Goal: Information Seeking & Learning: Learn about a topic

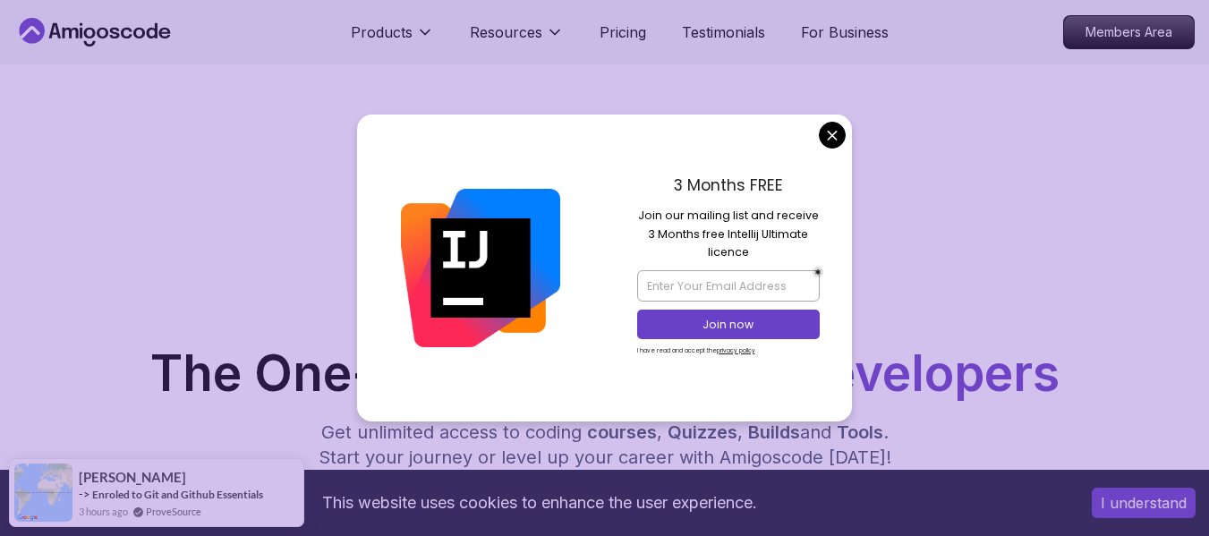
click at [858, 60] on nav "Products Resources Pricing Testimonials For Business Members Area" at bounding box center [604, 32] width 1180 height 64
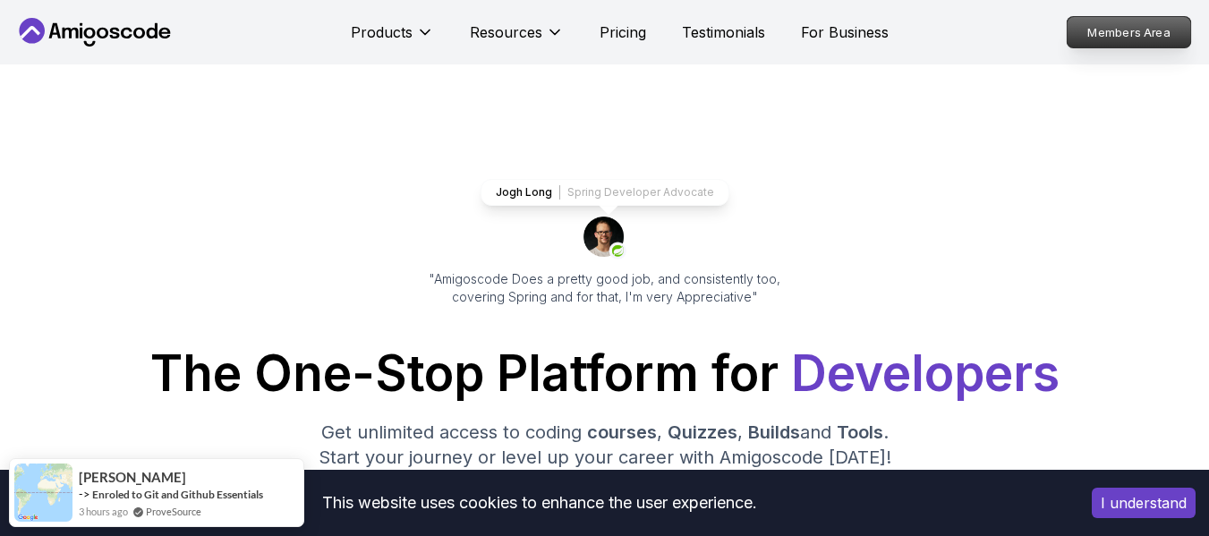
click at [1125, 36] on p "Members Area" at bounding box center [1129, 32] width 123 height 30
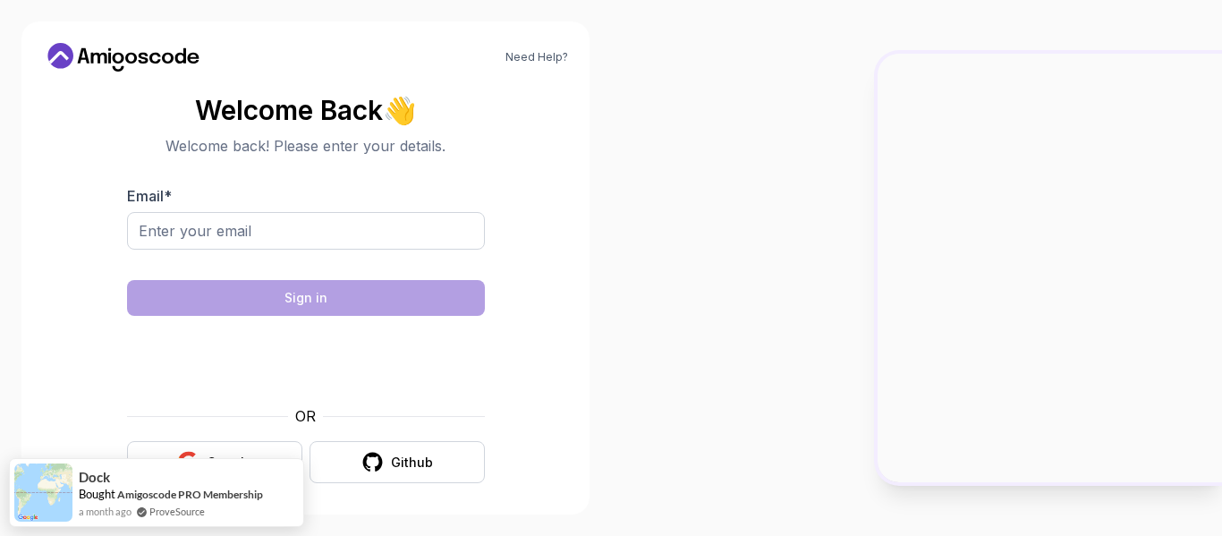
scroll to position [8, 0]
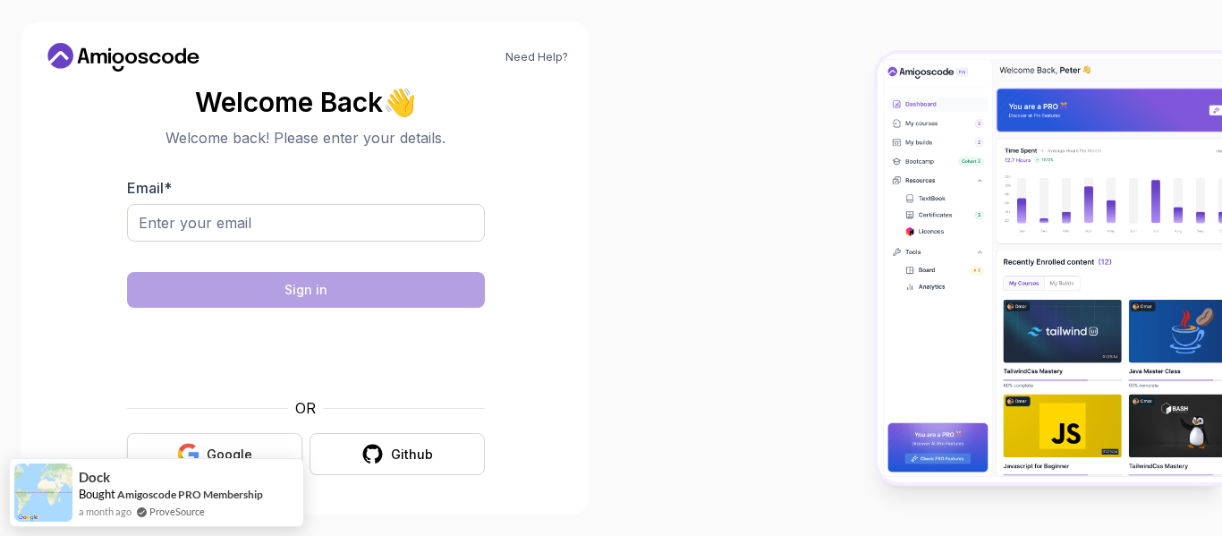
click at [213, 449] on div "Google" at bounding box center [230, 455] width 46 height 18
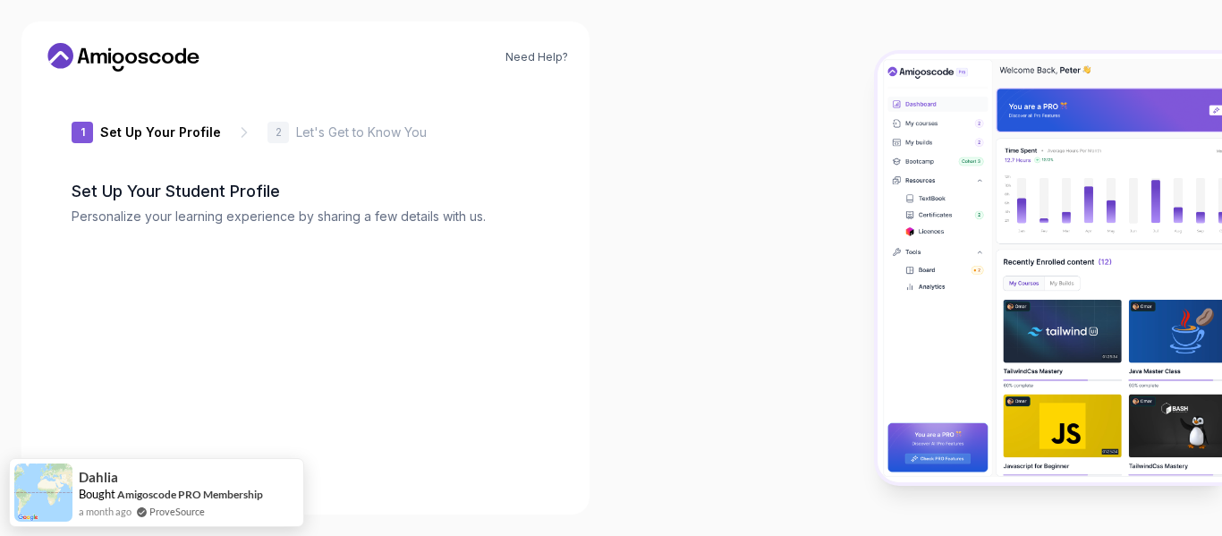
type input "fiercesquirrel224fa"
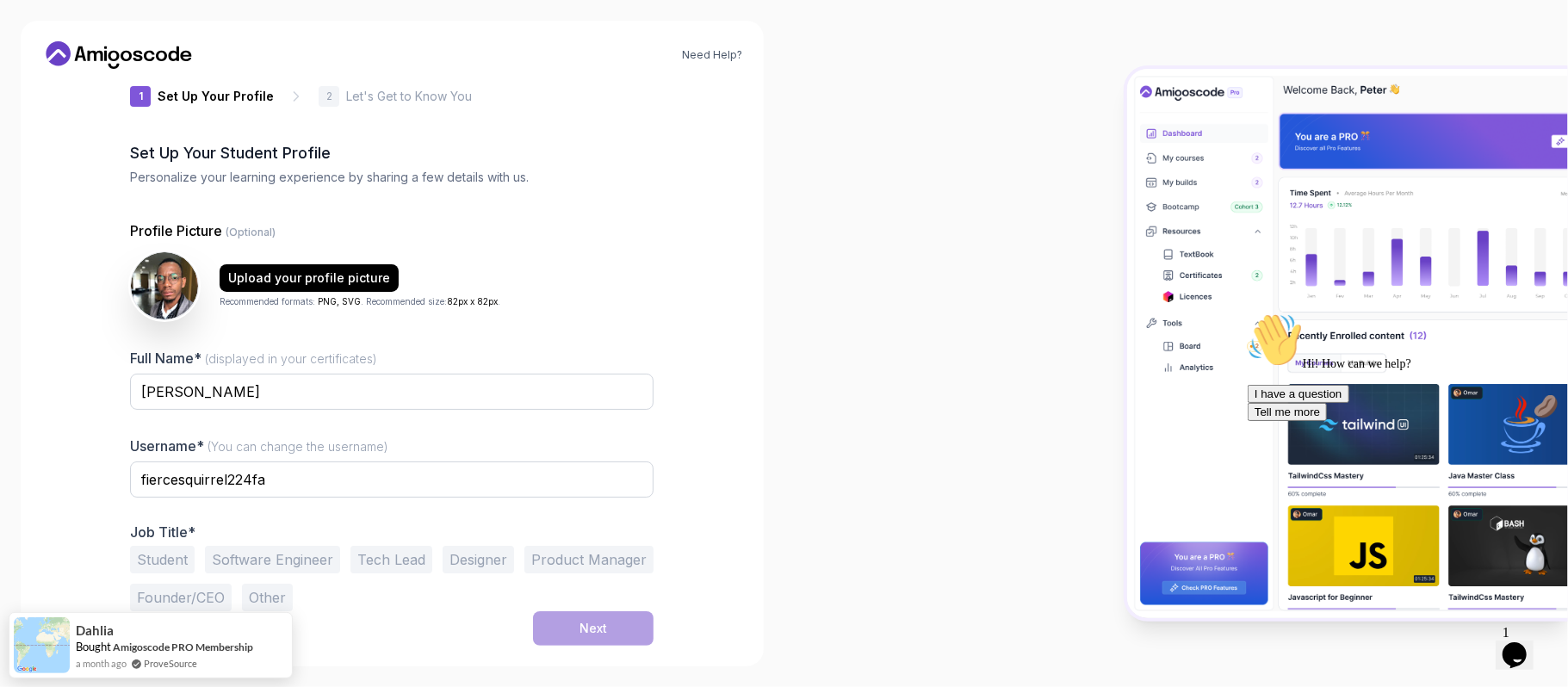
scroll to position [32, 0]
click at [397, 515] on button "Tech Lead" at bounding box center [391, 559] width 82 height 28
click at [283, 515] on button "Software Engineer" at bounding box center [272, 559] width 136 height 28
click at [620, 515] on button "Next" at bounding box center [593, 628] width 120 height 35
click at [571, 515] on button "Next" at bounding box center [593, 628] width 120 height 35
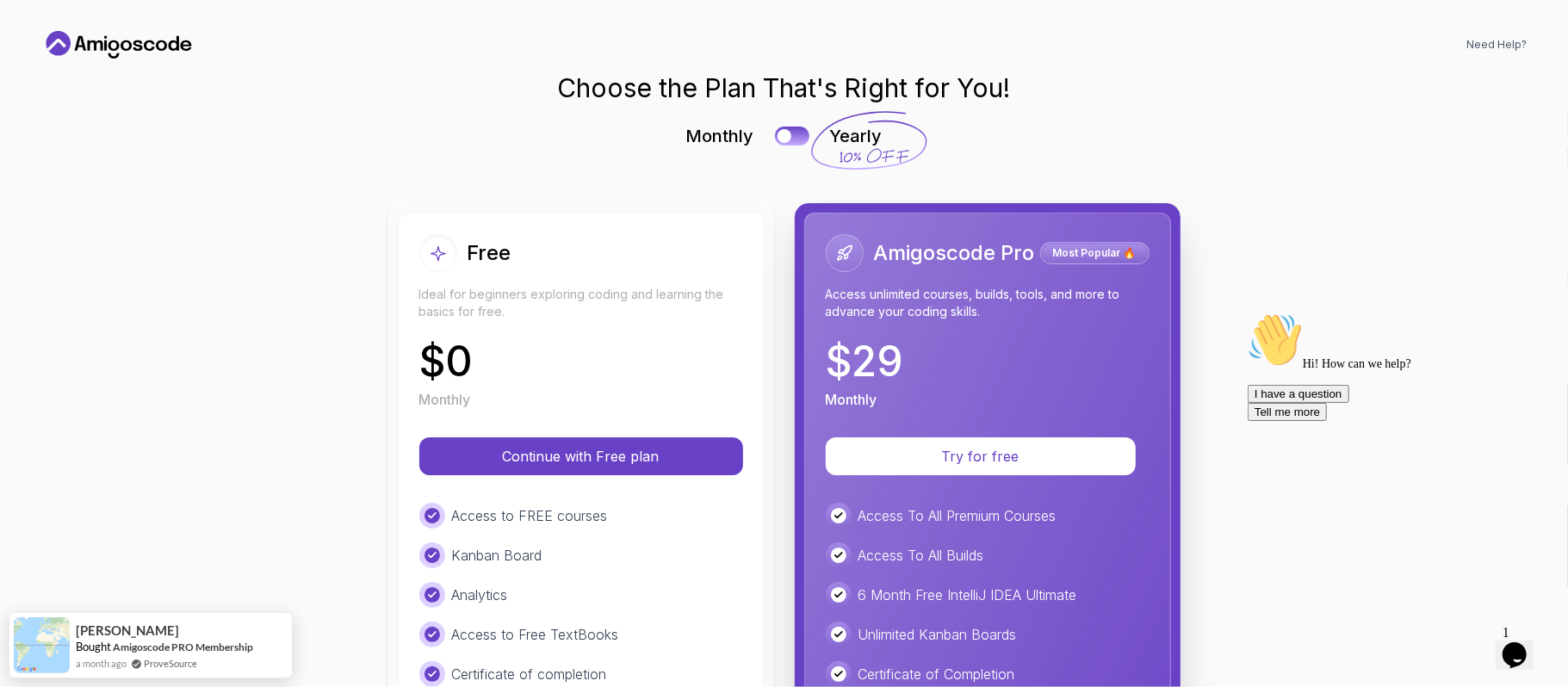
scroll to position [0, 0]
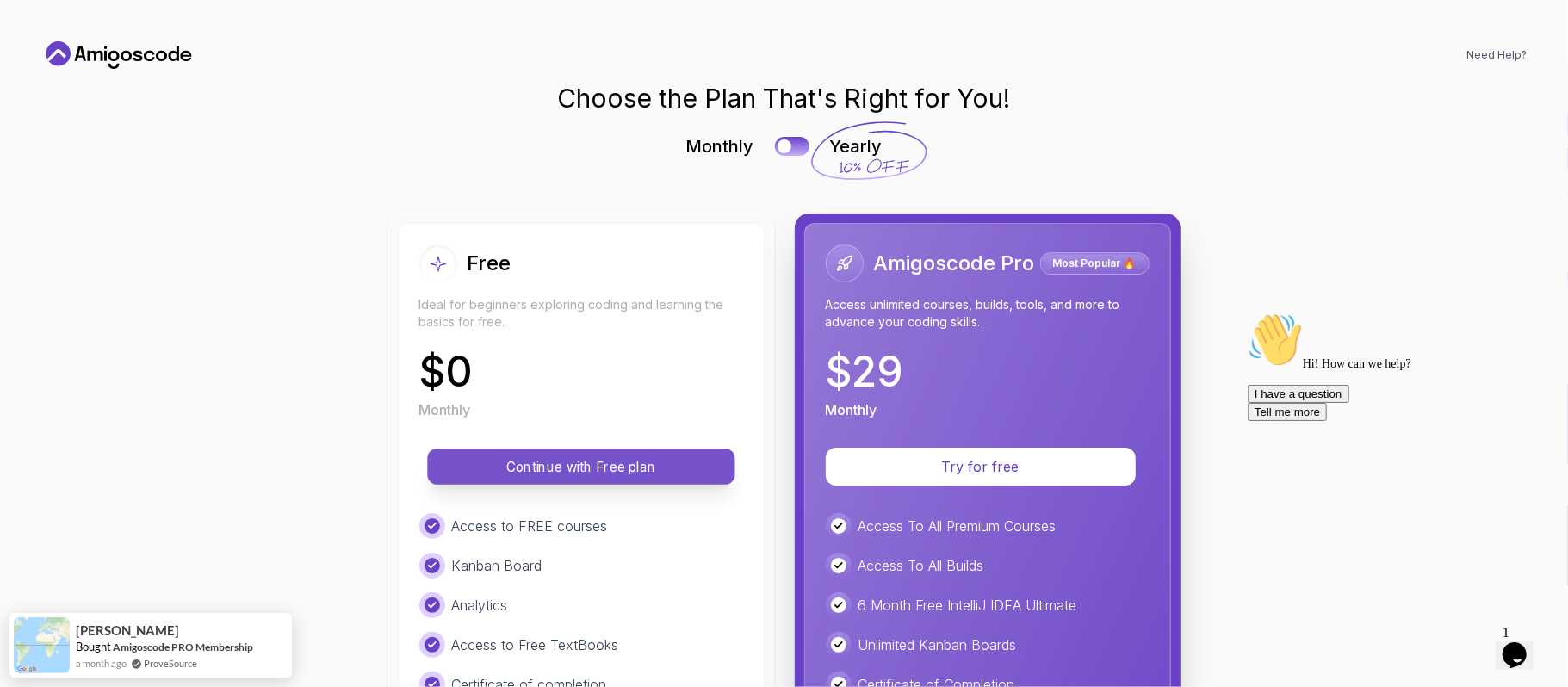
click at [558, 475] on p "Continue with Free plan" at bounding box center [580, 467] width 268 height 20
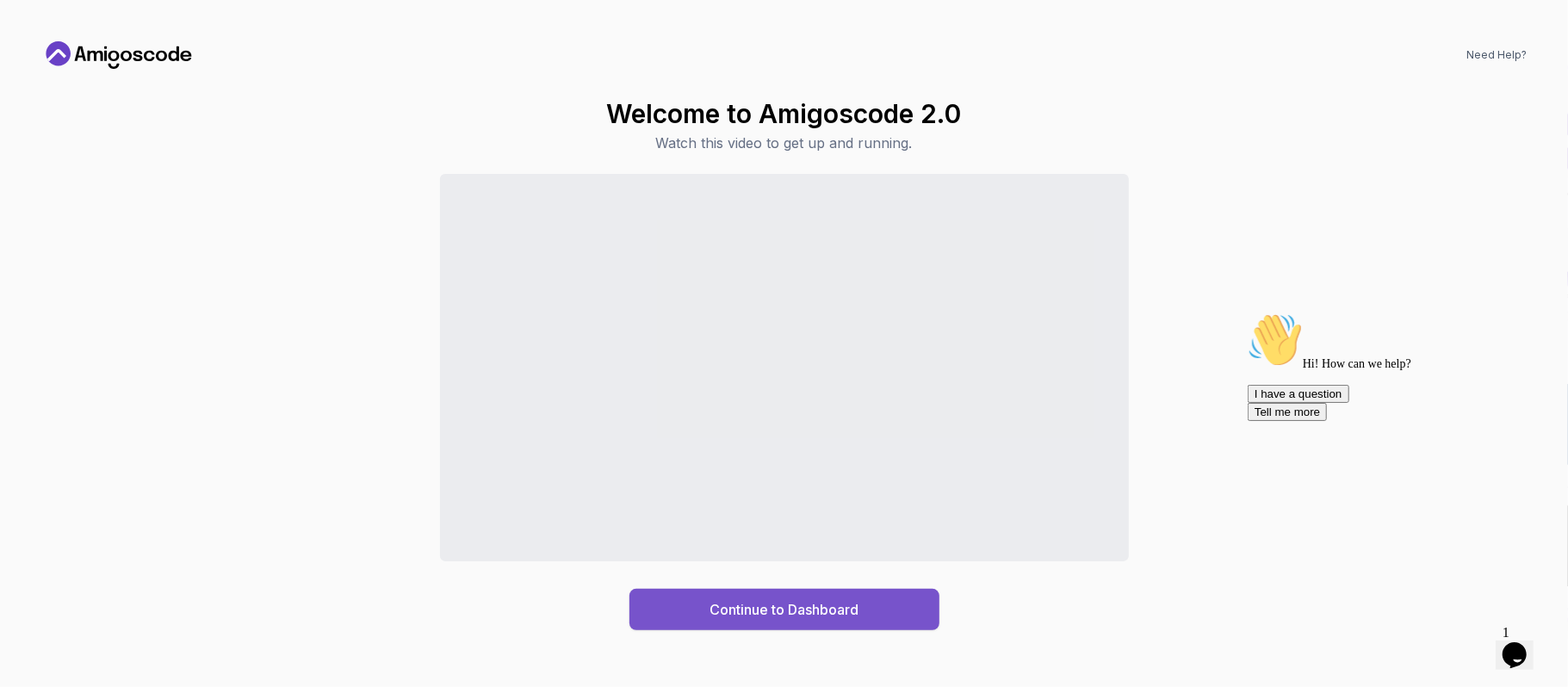
click at [772, 515] on div "Continue to Dashboard" at bounding box center [783, 609] width 149 height 20
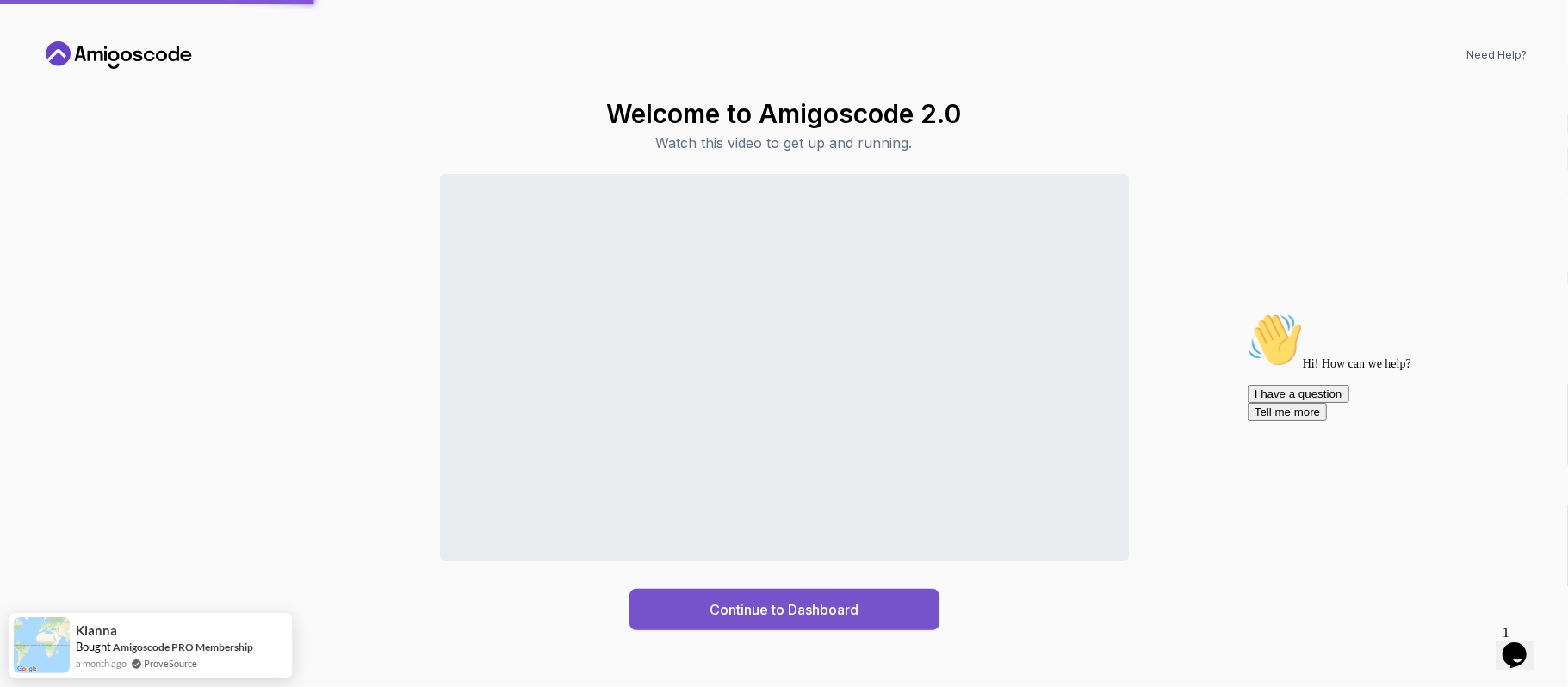
click at [761, 515] on div "Continue to Dashboard" at bounding box center [783, 609] width 149 height 20
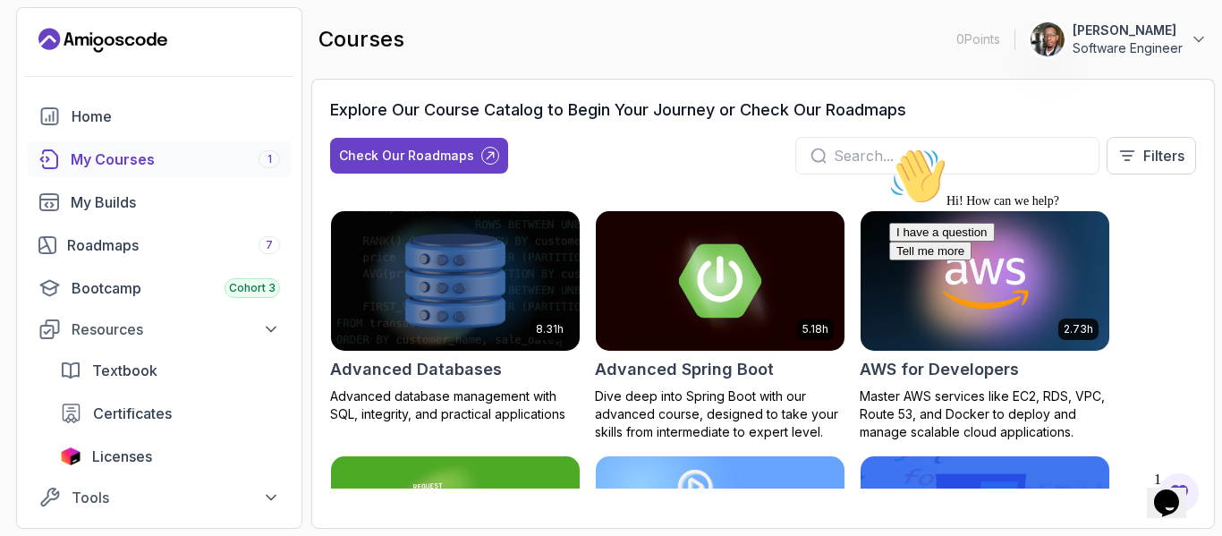
drag, startPoint x: 1441, startPoint y: 4, endPoint x: 526, endPoint y: 42, distance: 915.4
click at [526, 42] on div "courses 0 Points [PERSON_NAME] Software Engineer" at bounding box center [763, 39] width 904 height 64
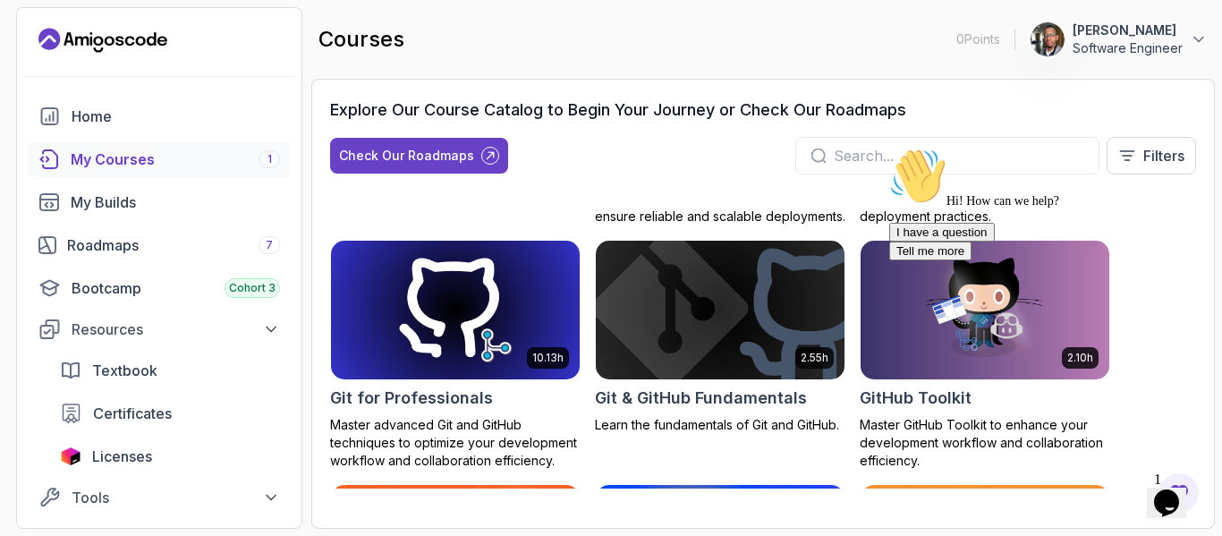
scroll to position [895, 0]
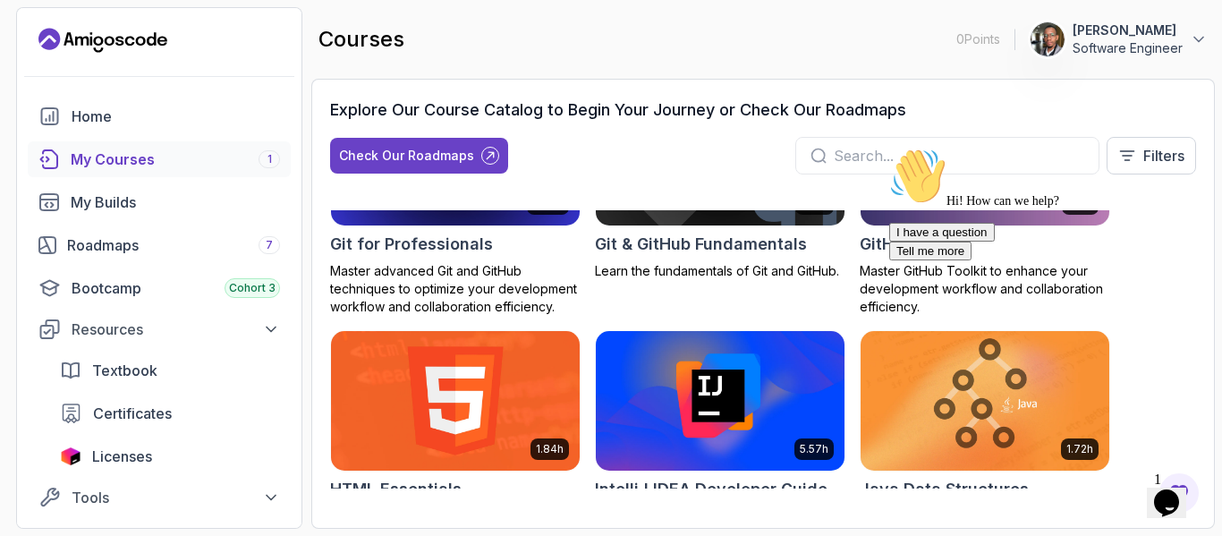
click at [154, 156] on div "My Courses 1" at bounding box center [175, 159] width 209 height 21
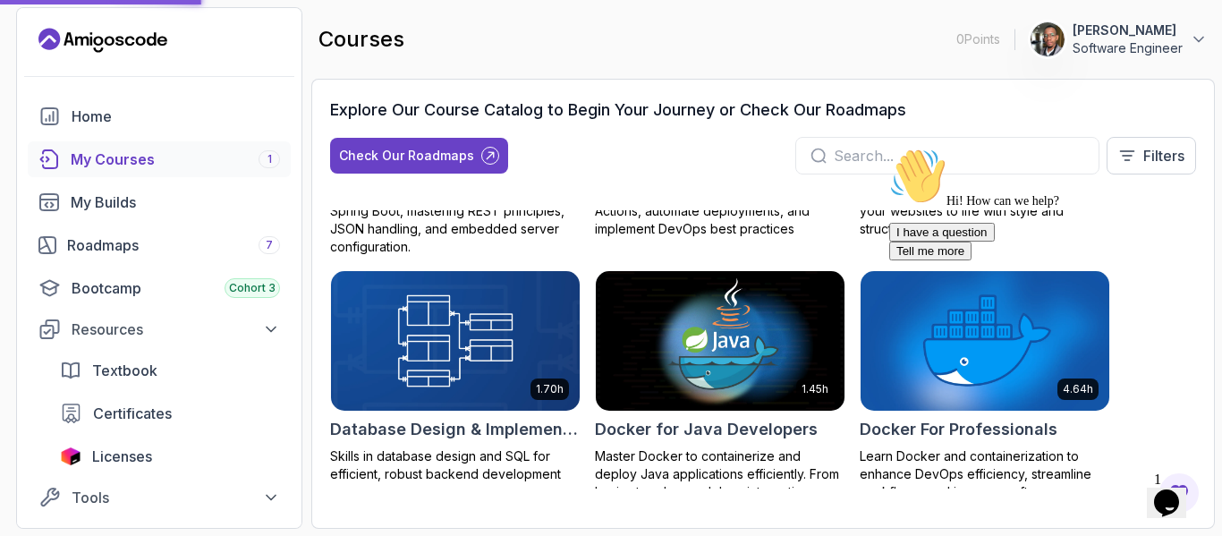
scroll to position [0, 0]
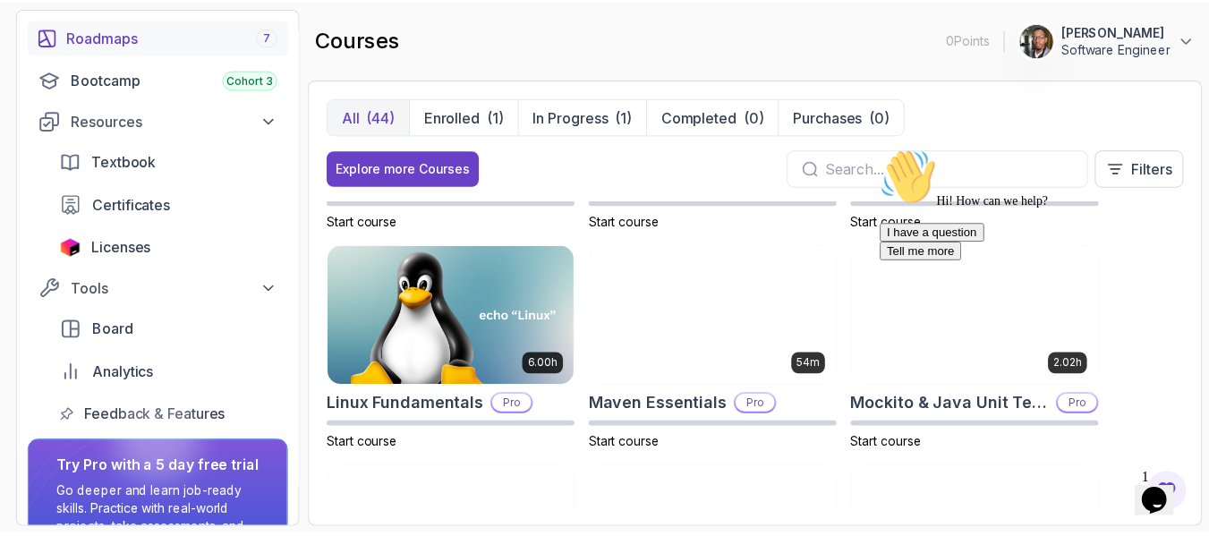
scroll to position [212, 0]
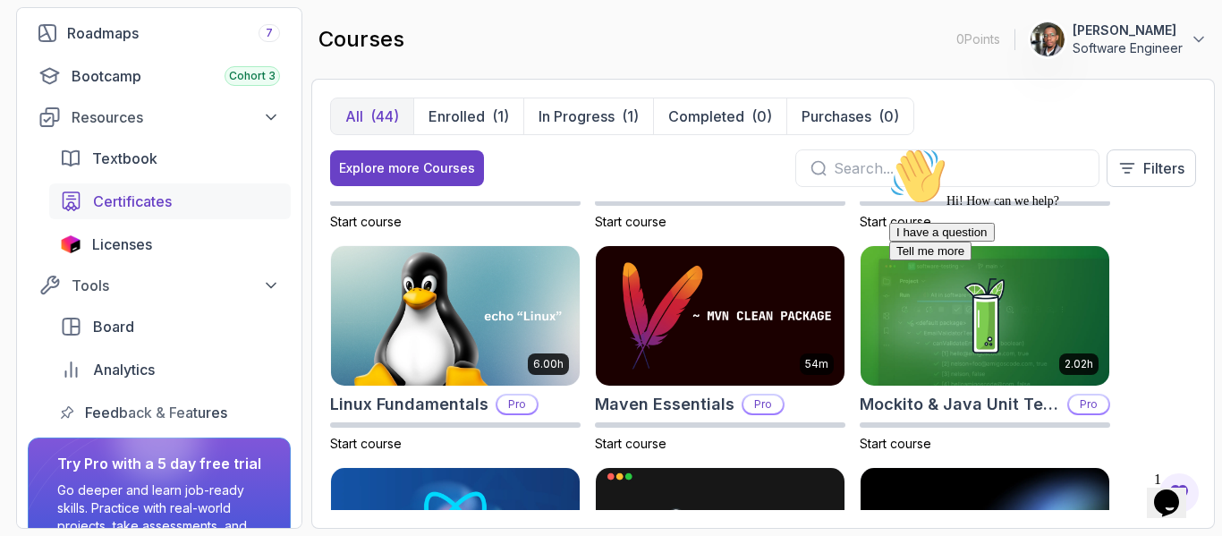
click at [224, 184] on link "Certificates" at bounding box center [170, 201] width 242 height 36
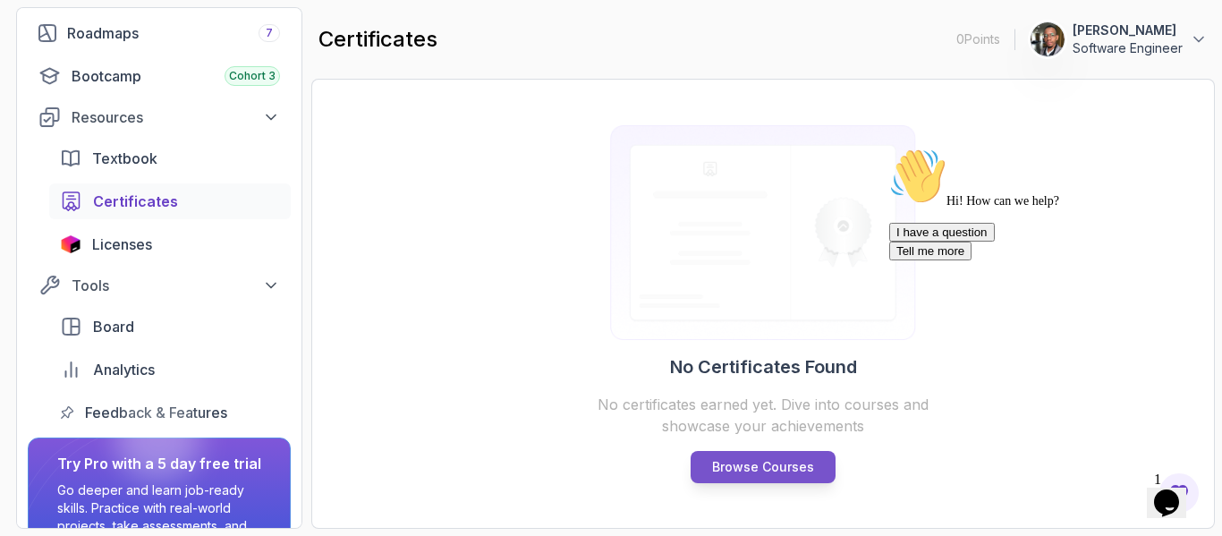
click at [769, 468] on p "Browse Courses" at bounding box center [763, 467] width 102 height 18
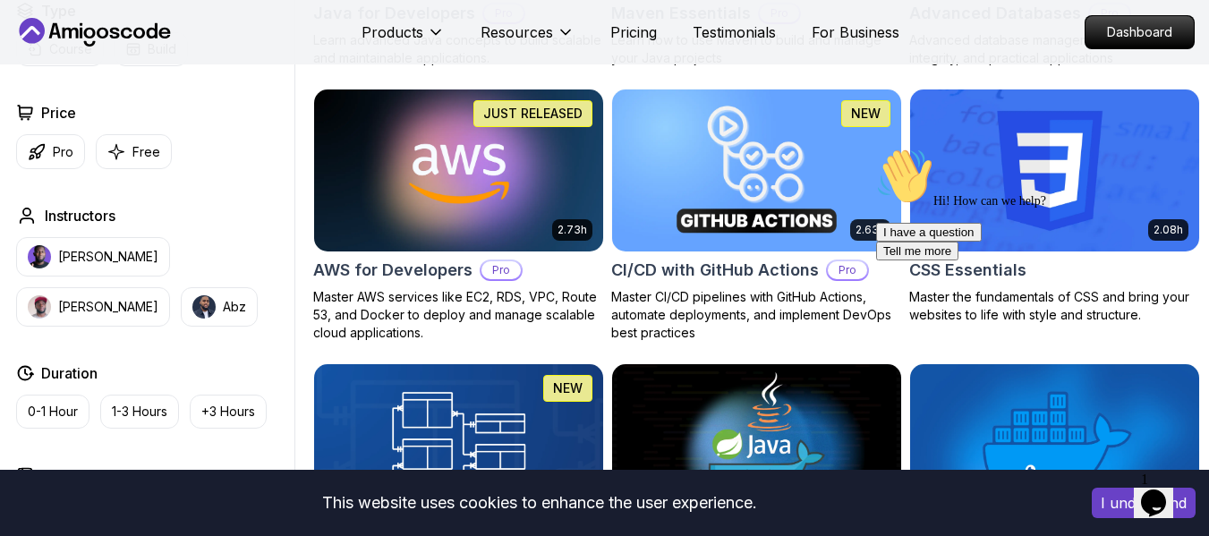
scroll to position [1342, 0]
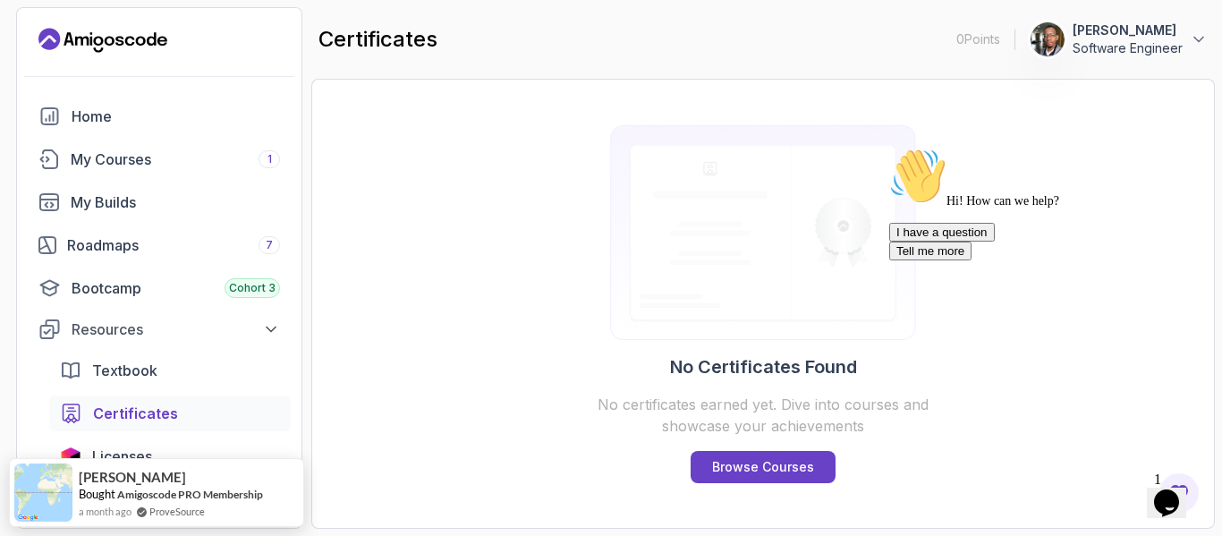
click at [720, 313] on img at bounding box center [764, 232] width 344 height 215
click at [222, 424] on link "Certificates" at bounding box center [170, 414] width 242 height 36
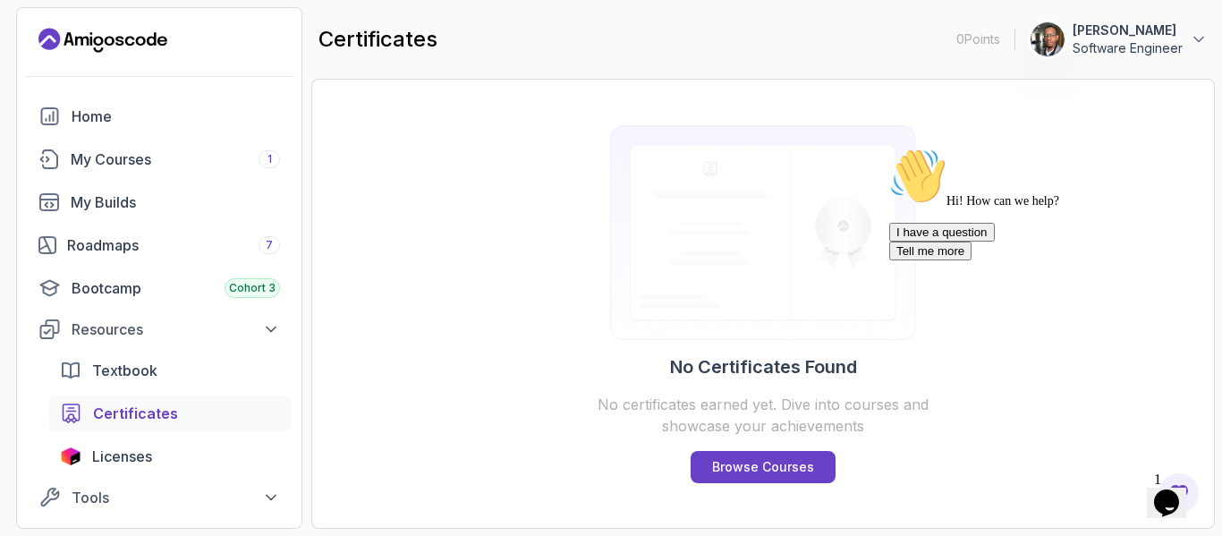
click at [222, 424] on link "Certificates" at bounding box center [170, 414] width 242 height 36
click at [183, 374] on div "Textbook" at bounding box center [186, 370] width 188 height 21
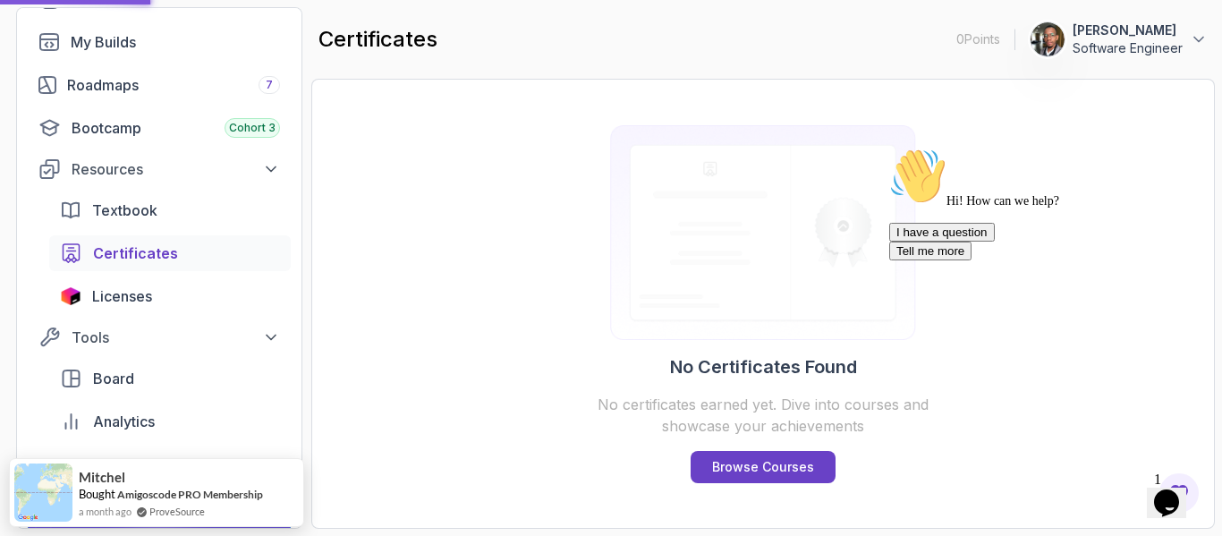
scroll to position [159, 0]
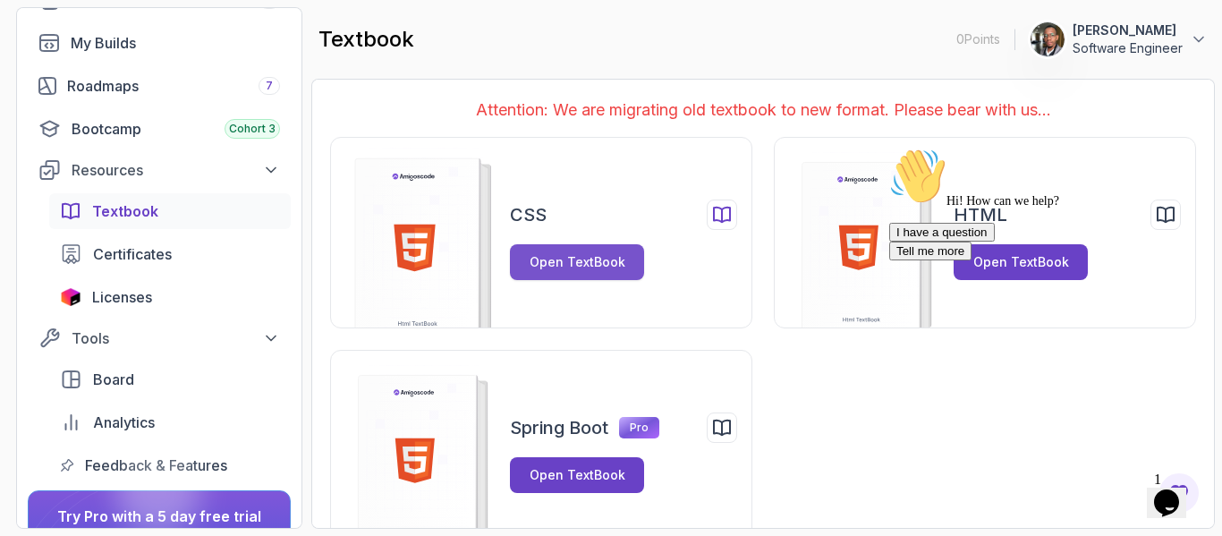
click at [560, 256] on div "Open TextBook" at bounding box center [578, 262] width 96 height 18
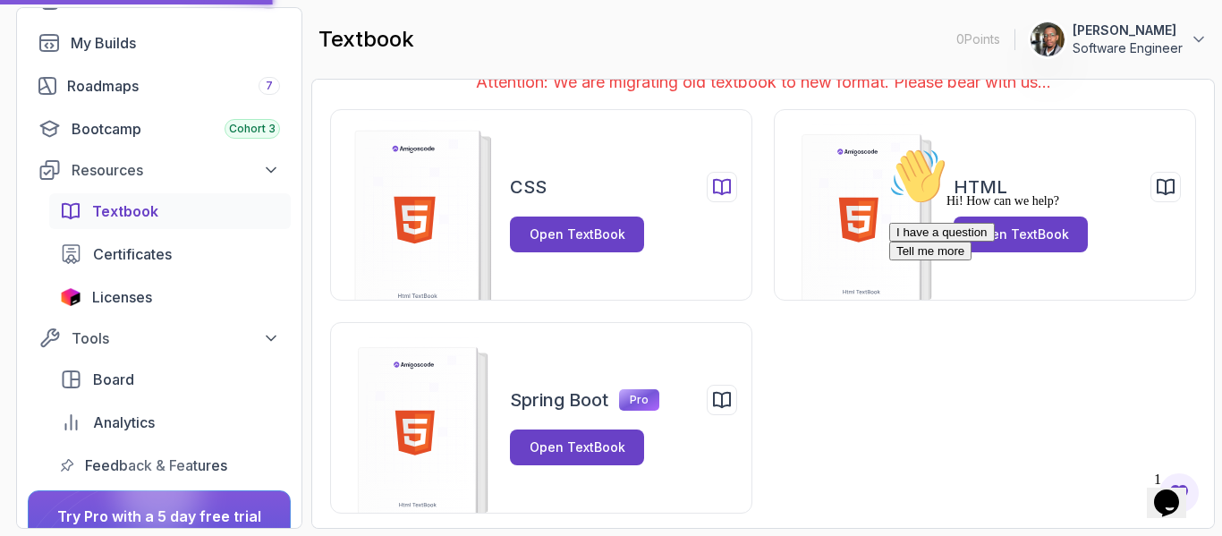
scroll to position [31, 0]
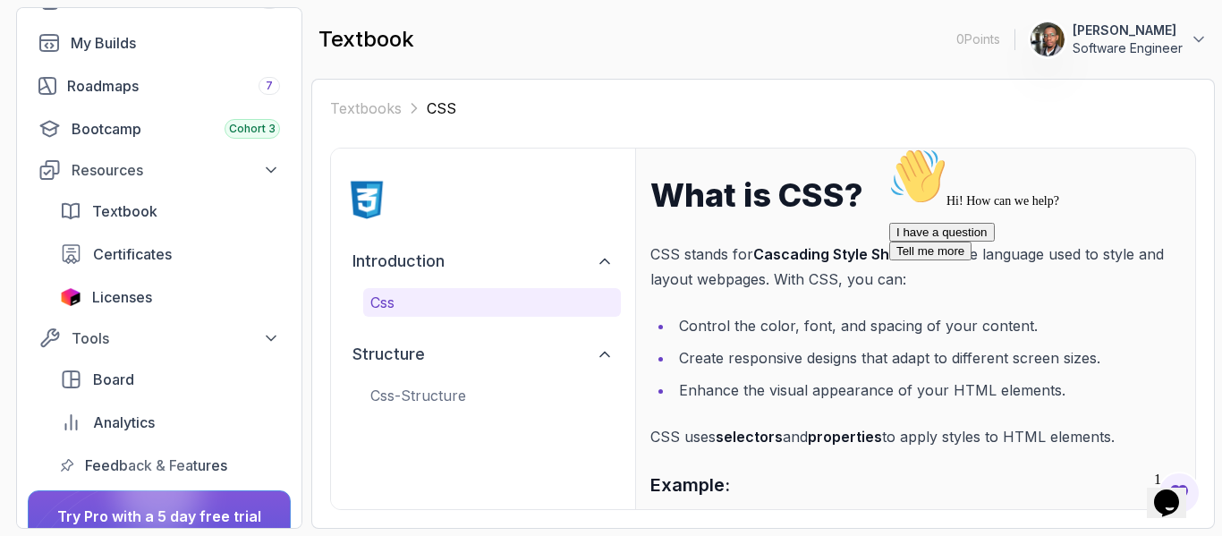
scroll to position [294, 0]
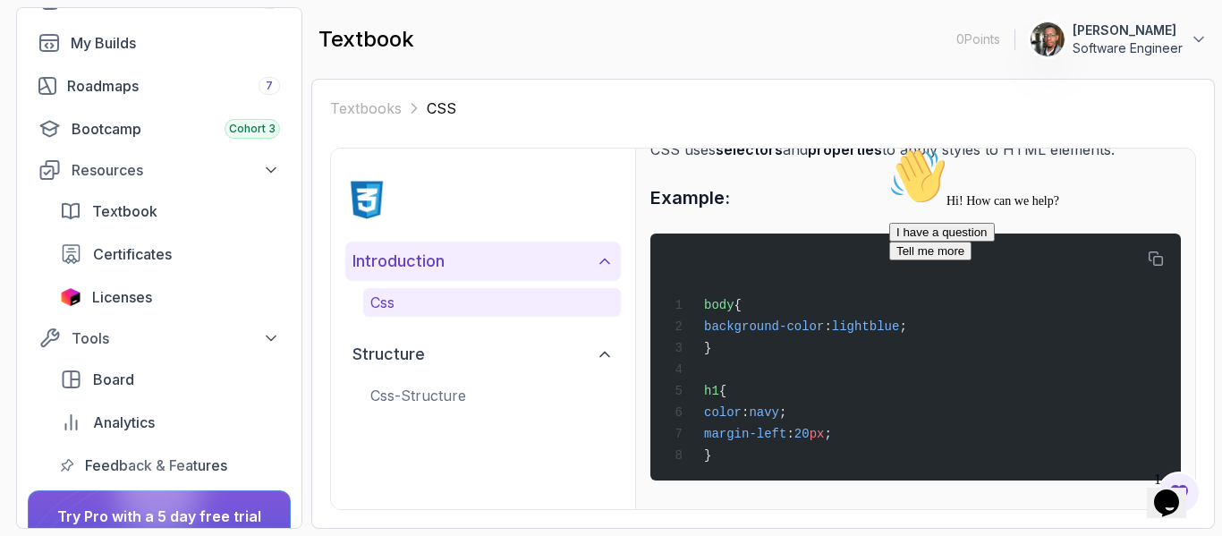
click at [536, 273] on button "introduction" at bounding box center [483, 261] width 276 height 39
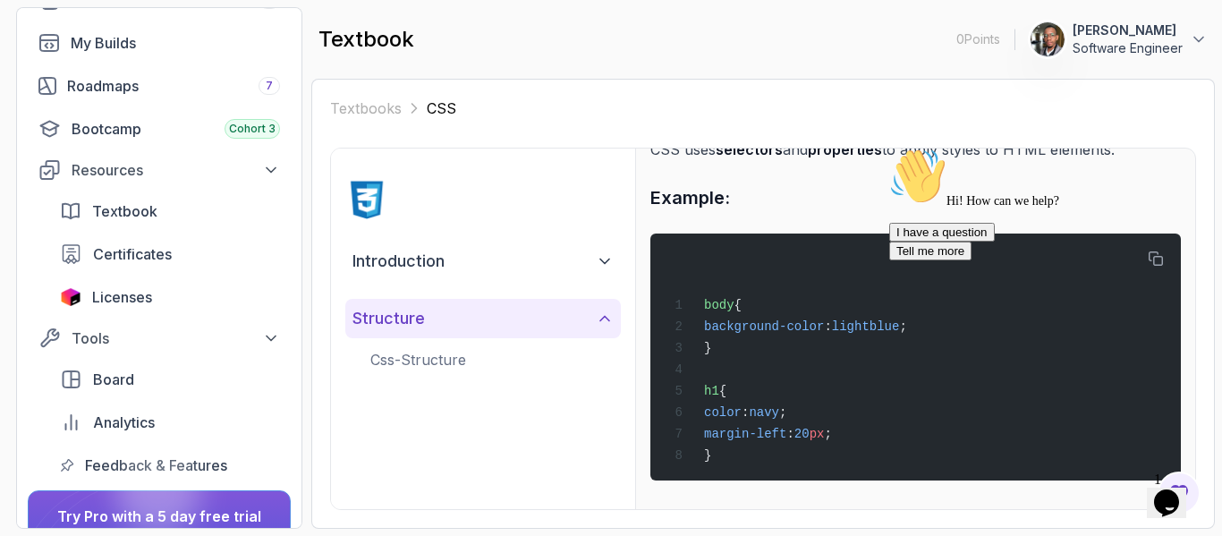
click at [528, 308] on button "structure" at bounding box center [483, 318] width 276 height 39
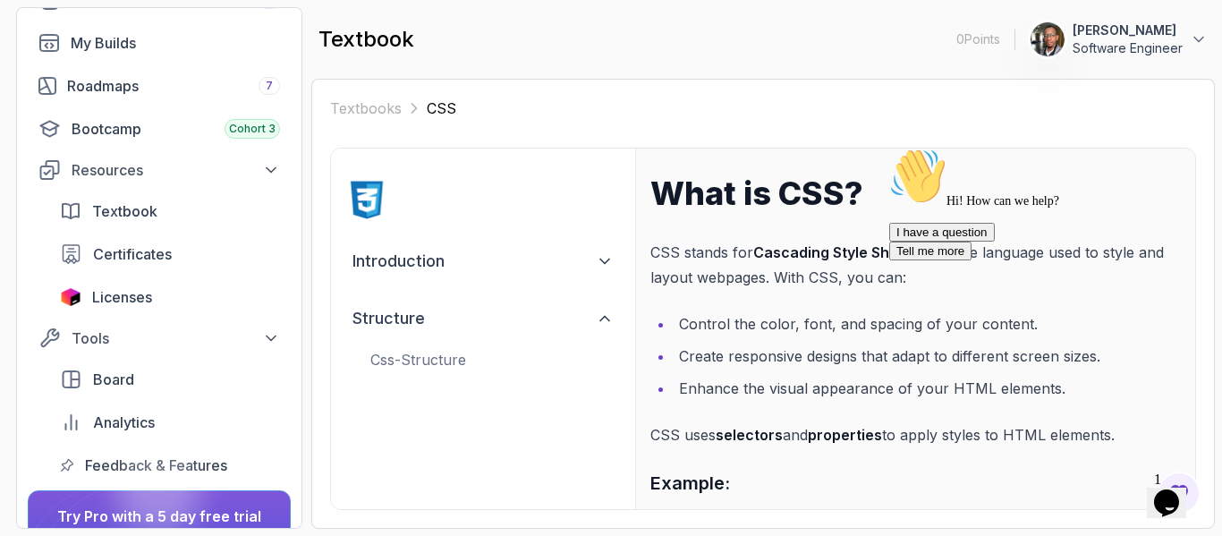
scroll to position [0, 0]
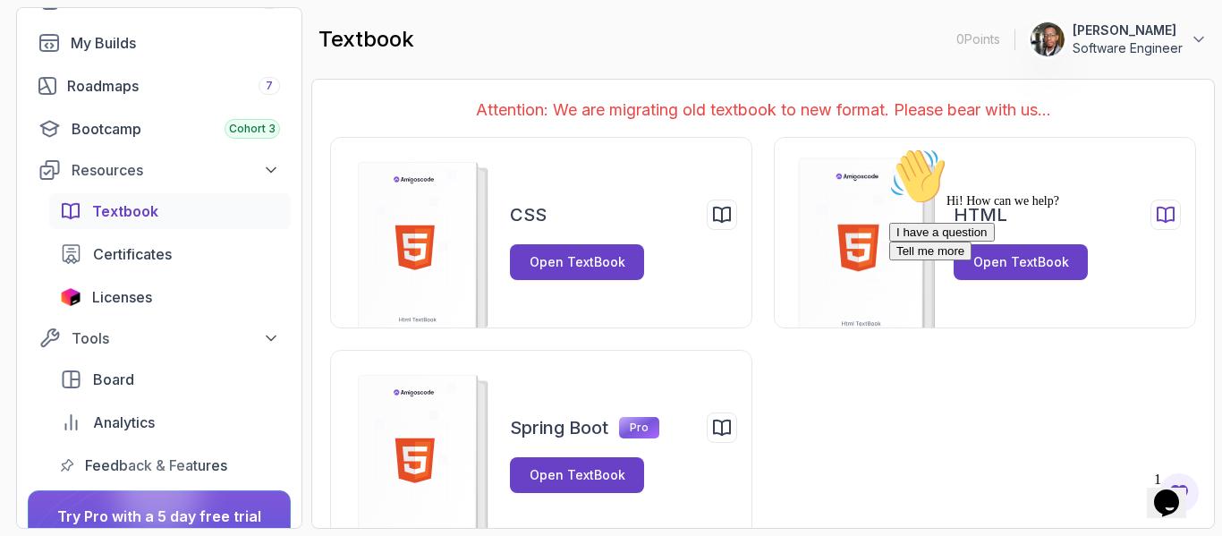
click at [846, 276] on icon at bounding box center [846, 252] width 0 height 188
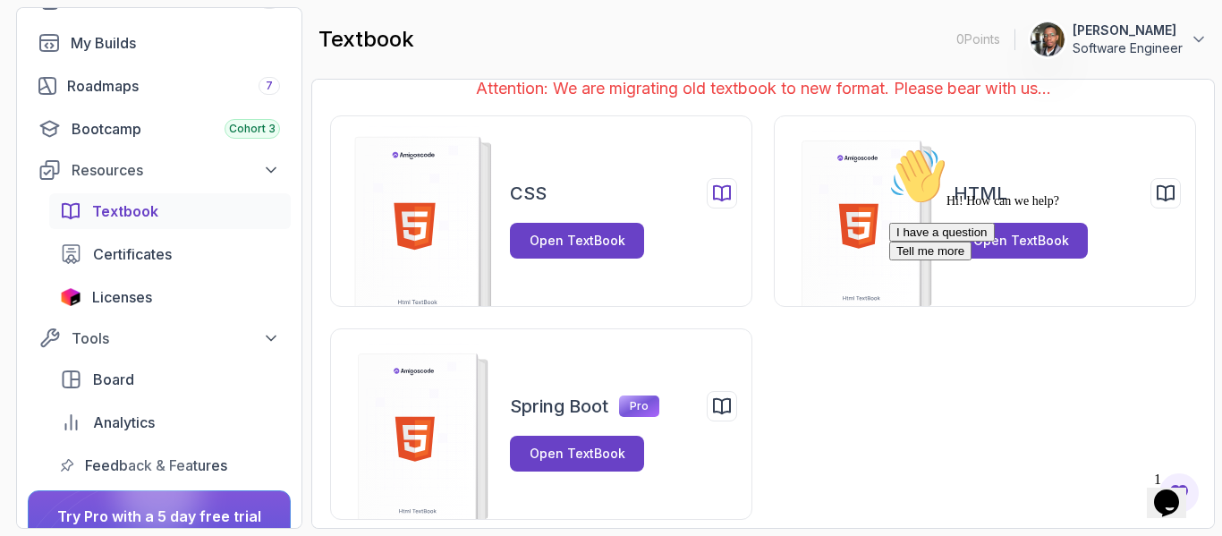
scroll to position [31, 0]
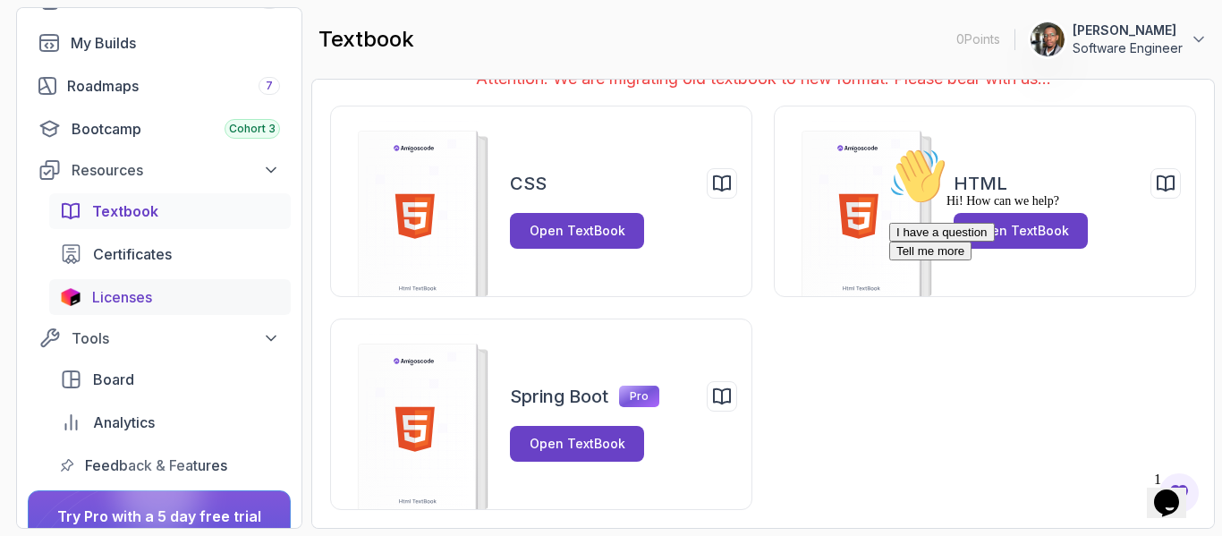
click at [173, 295] on div "Licenses" at bounding box center [186, 296] width 188 height 21
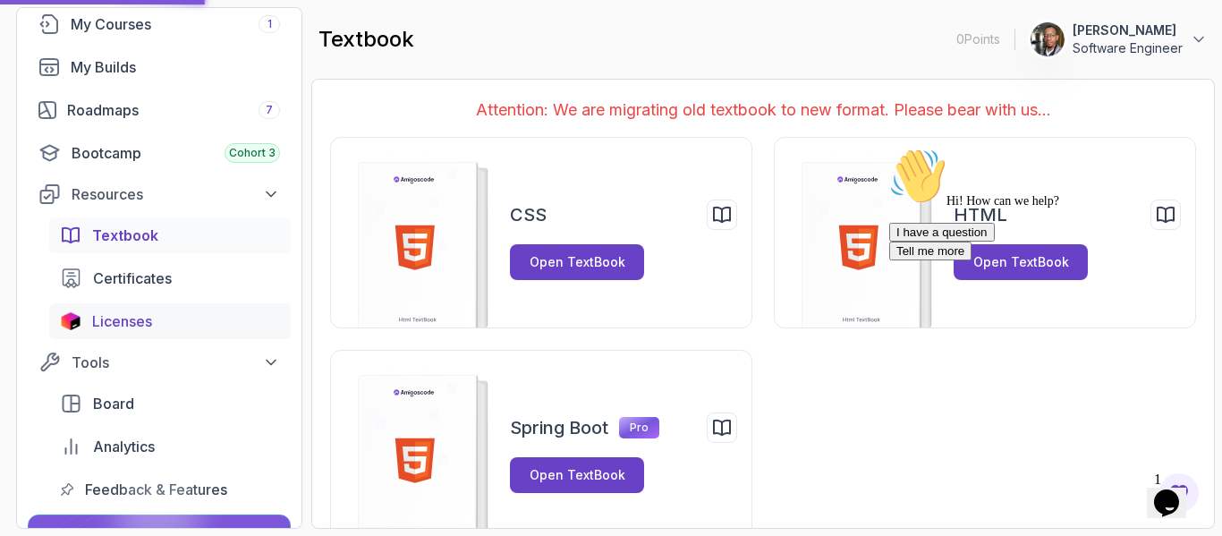
scroll to position [134, 0]
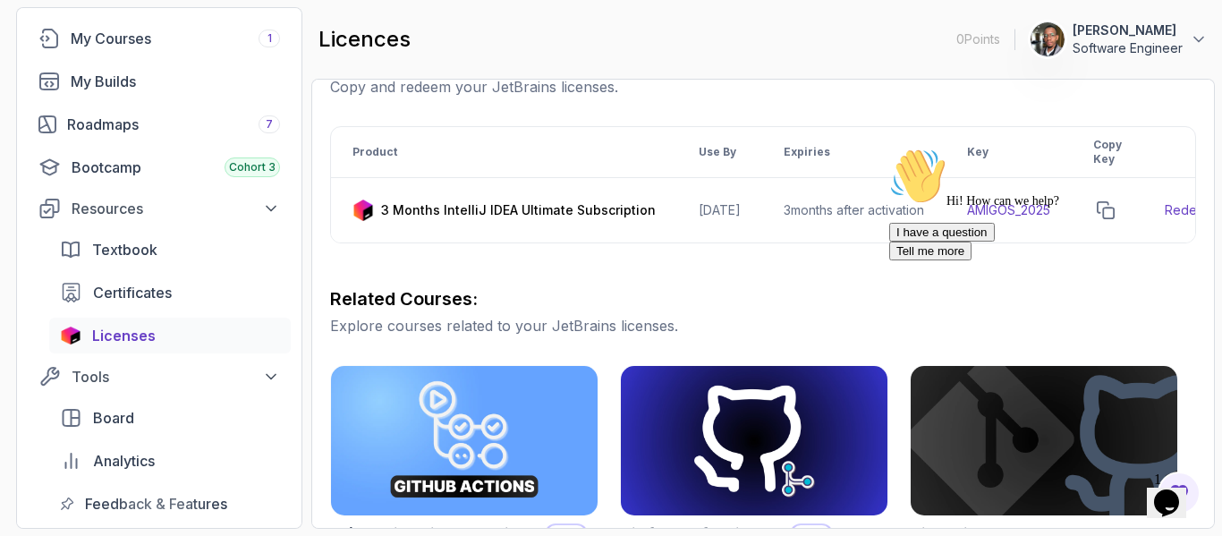
scroll to position [0, 142]
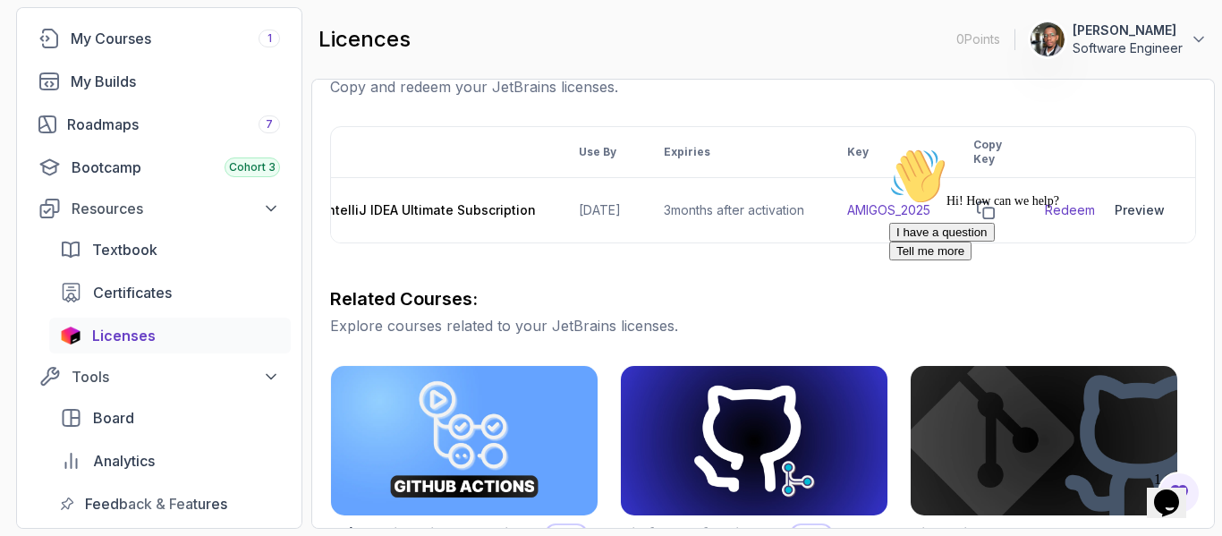
drag, startPoint x: 699, startPoint y: 248, endPoint x: 112, endPoint y: 85, distance: 609.2
click at [974, 245] on div "Hi! How can we help? I have a question Tell me more" at bounding box center [1051, 204] width 322 height 113
drag, startPoint x: 1073, startPoint y: 246, endPoint x: 956, endPoint y: 256, distance: 117.6
click at [956, 256] on div "Hi! How can we help? I have a question Tell me more" at bounding box center [1051, 204] width 322 height 113
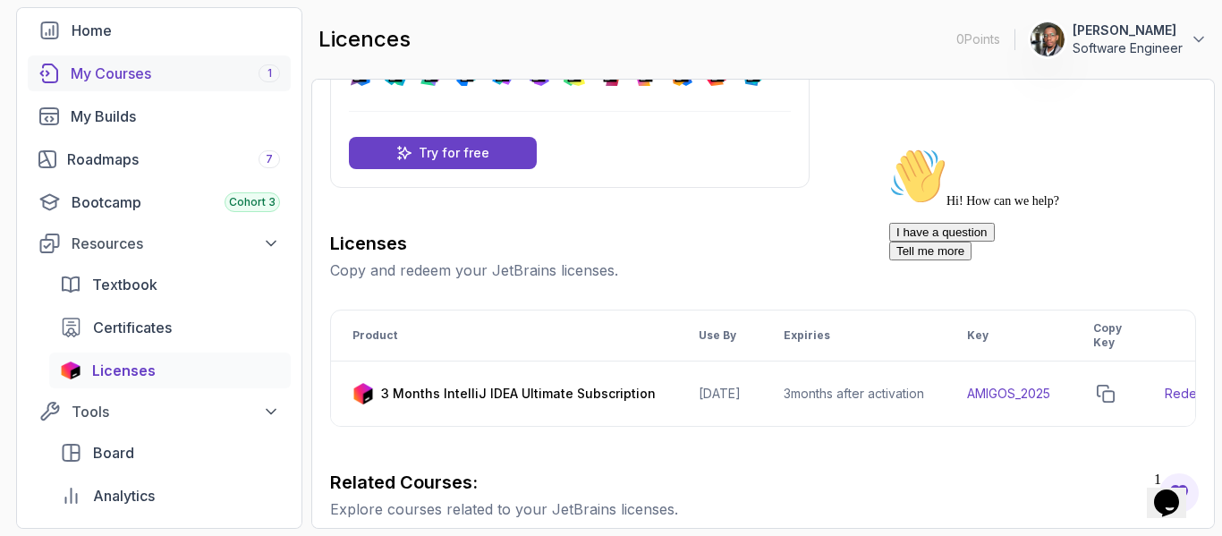
scroll to position [70, 0]
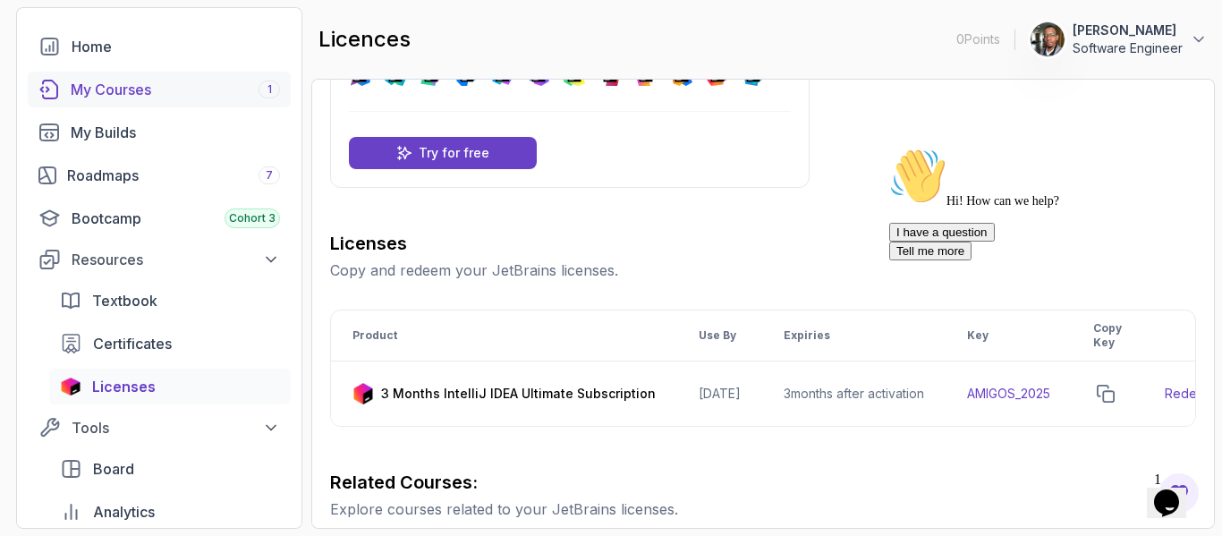
click at [200, 77] on link "My Courses 1" at bounding box center [159, 90] width 263 height 36
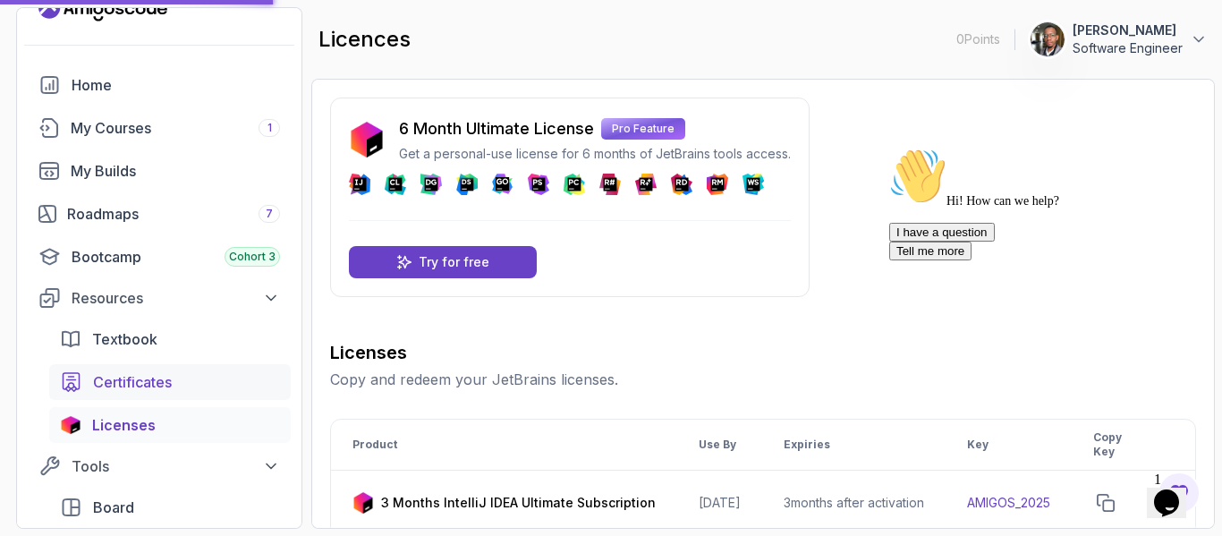
scroll to position [0, 0]
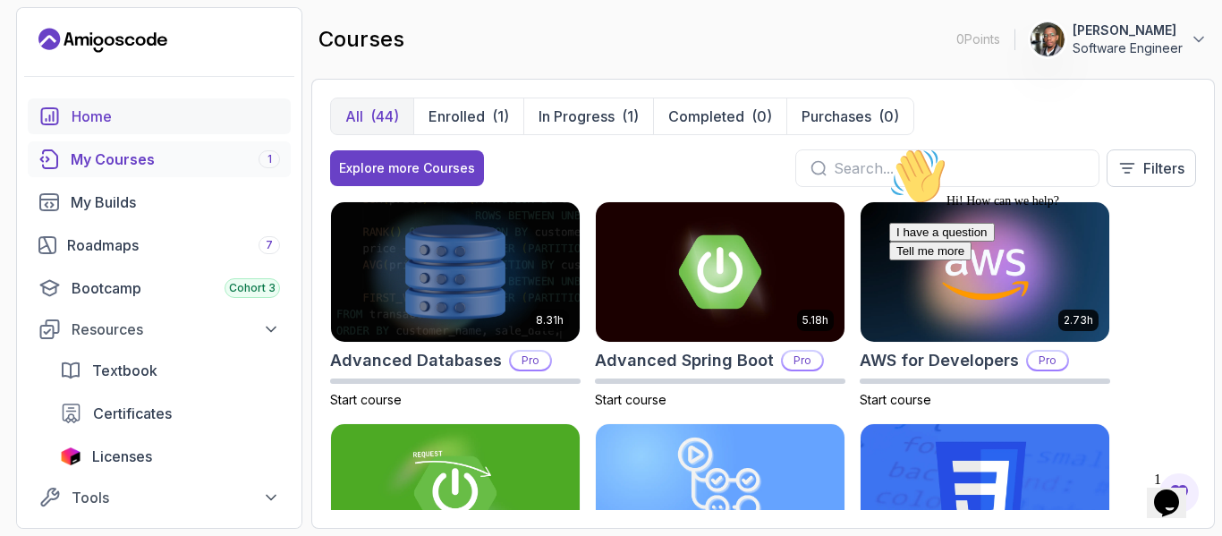
click at [154, 128] on link "Home" at bounding box center [159, 116] width 263 height 36
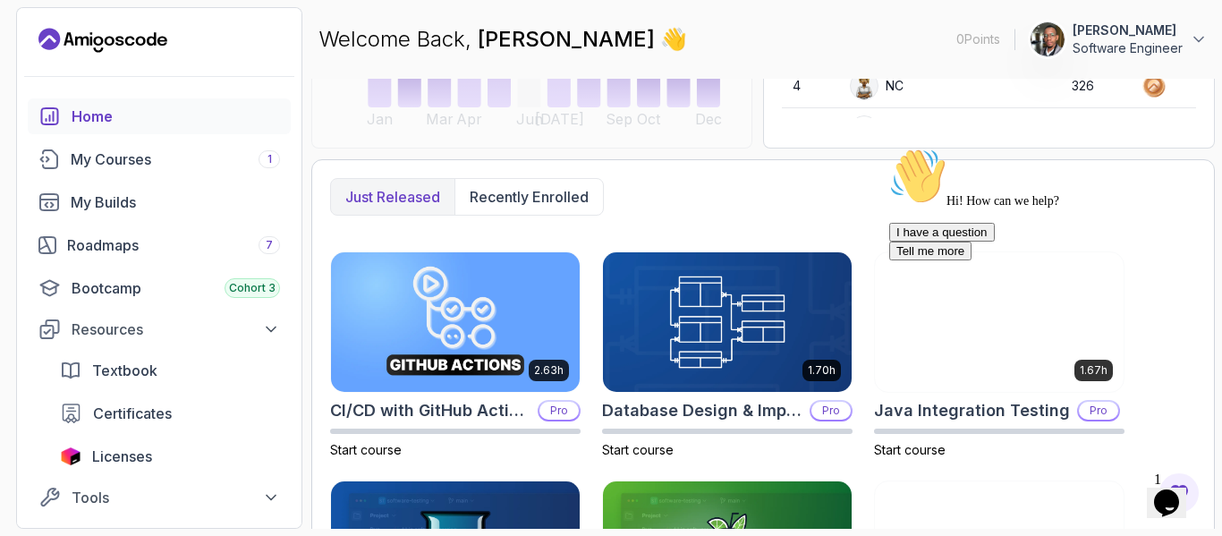
scroll to position [388, 0]
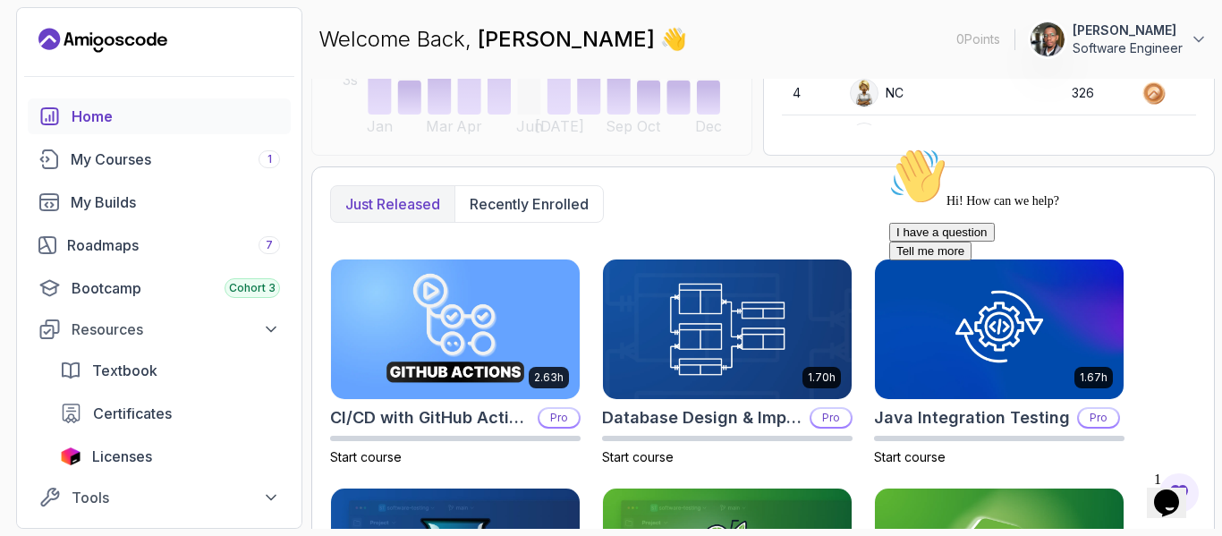
drag, startPoint x: 640, startPoint y: 175, endPoint x: 610, endPoint y: 228, distance: 60.5
drag, startPoint x: 447, startPoint y: 208, endPoint x: 340, endPoint y: 202, distance: 107.5
click at [342, 202] on button "Just released" at bounding box center [392, 204] width 123 height 36
click at [538, 209] on p "Recently enrolled" at bounding box center [529, 203] width 119 height 21
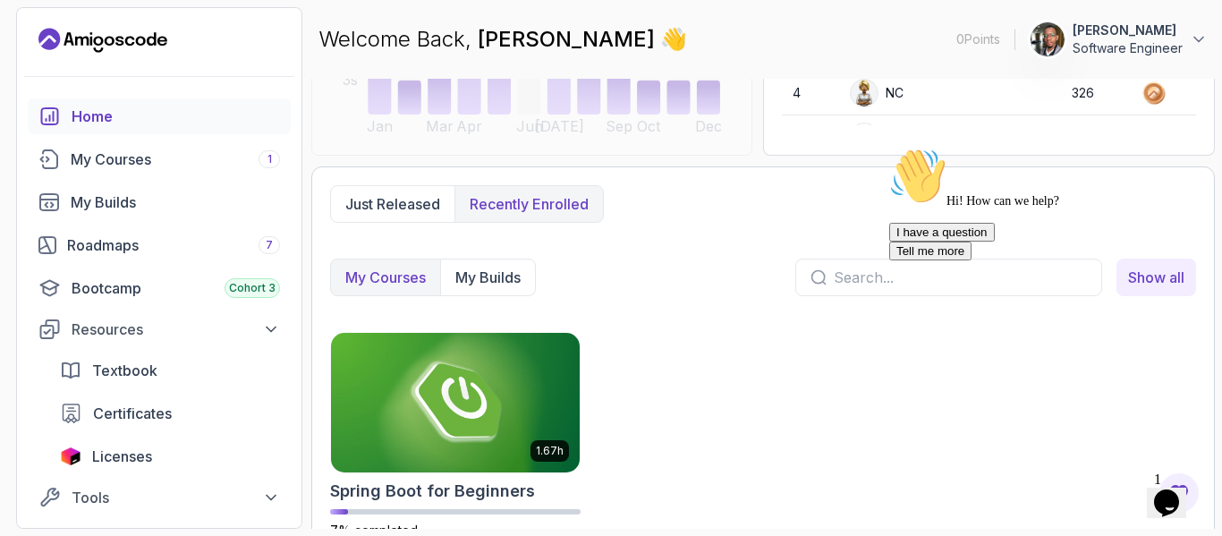
scroll to position [418, 0]
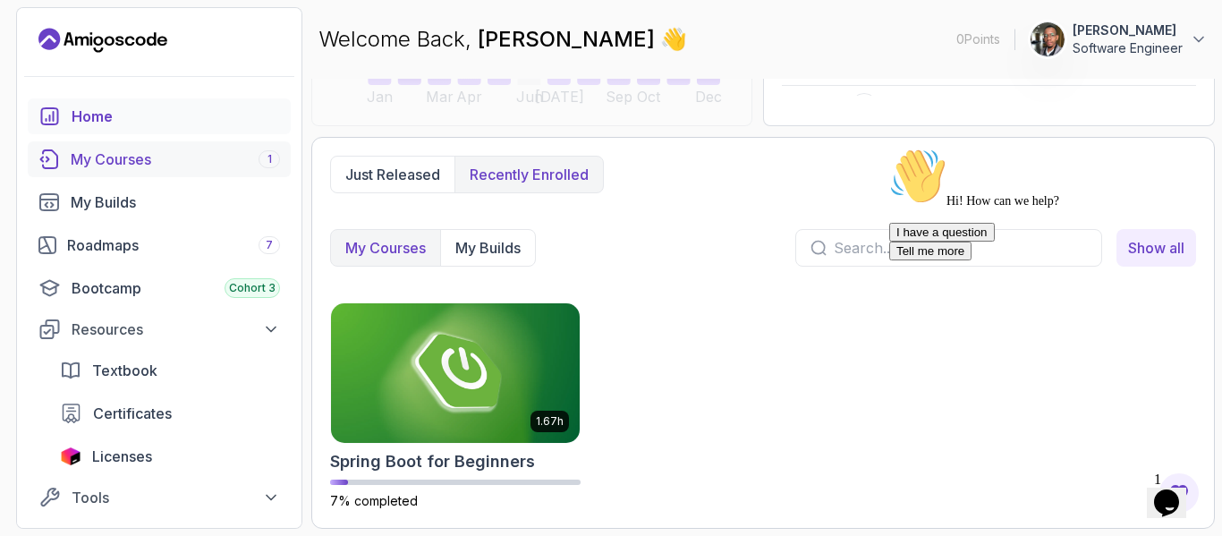
click at [186, 158] on div "My Courses 1" at bounding box center [175, 159] width 209 height 21
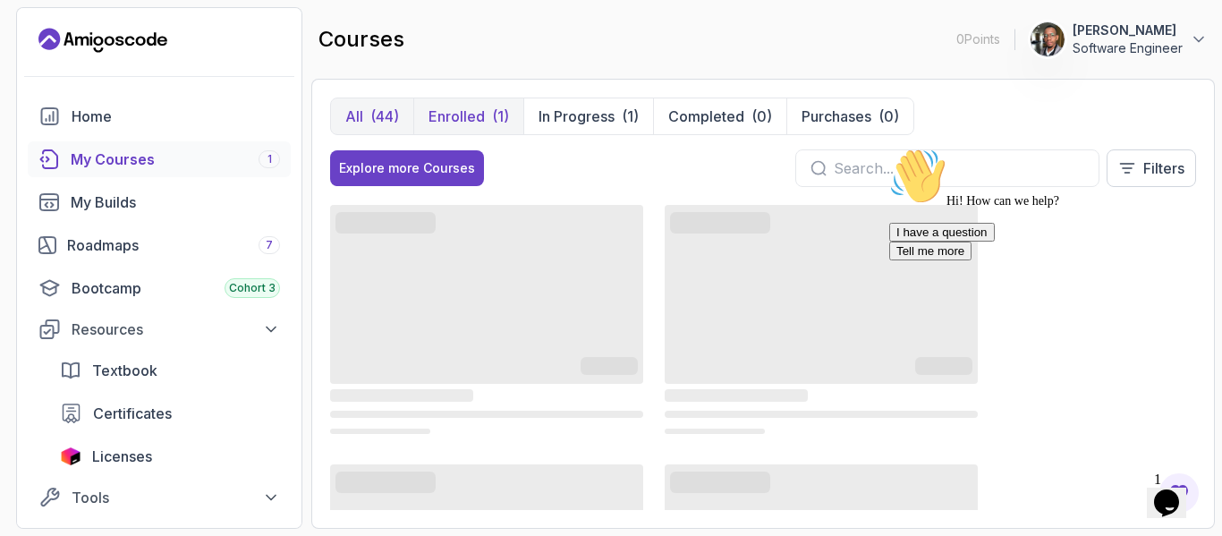
click at [471, 113] on p "Enrolled" at bounding box center [457, 116] width 56 height 21
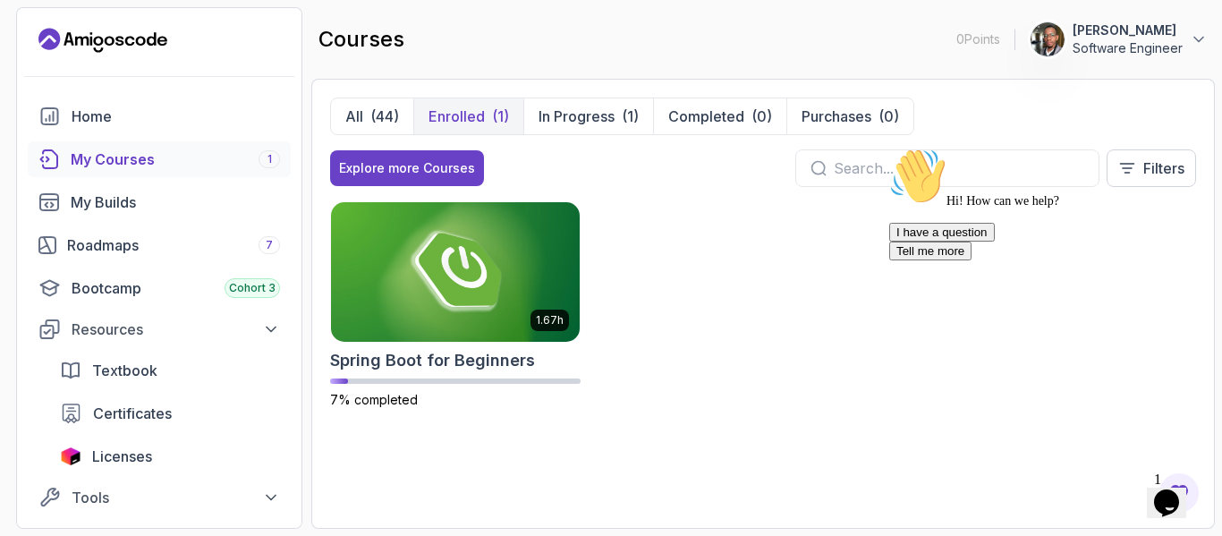
click at [1146, 49] on p "Software Engineer" at bounding box center [1128, 48] width 110 height 18
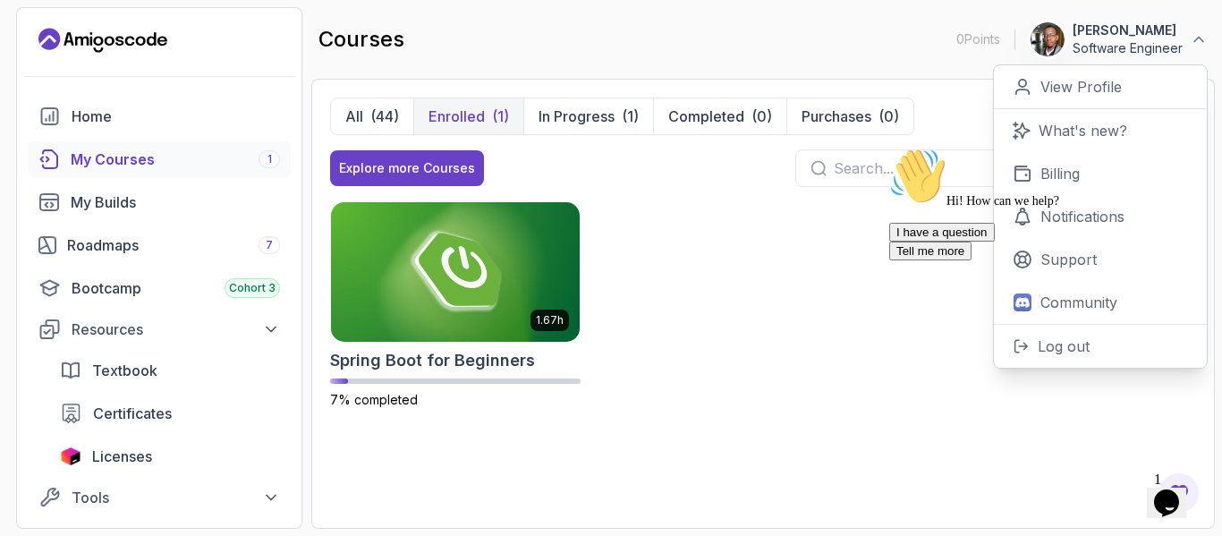
click at [1146, 49] on p "Software Engineer" at bounding box center [1128, 48] width 110 height 18
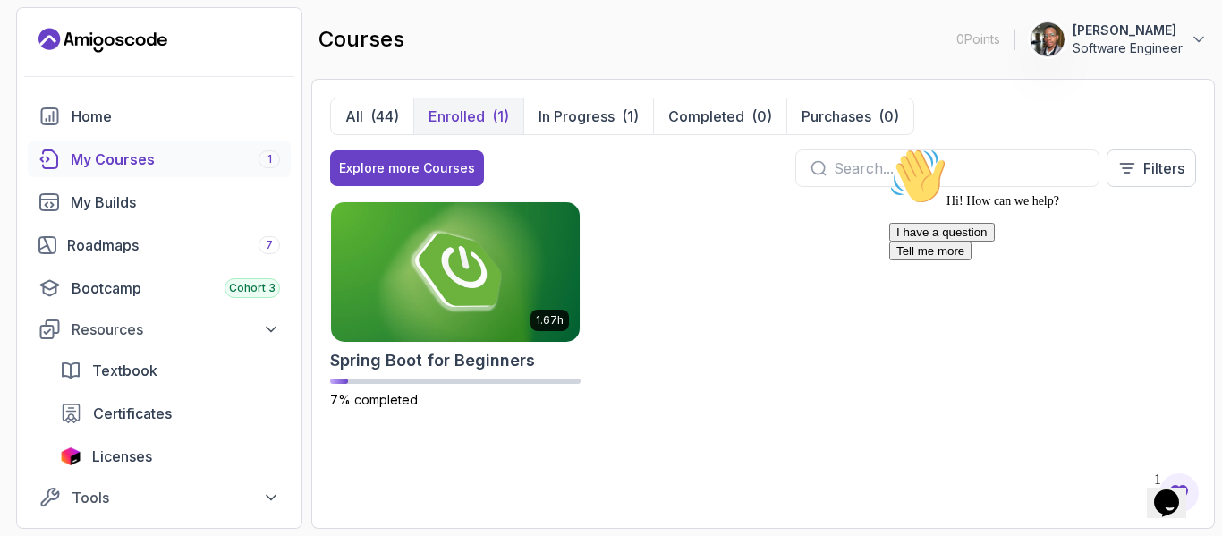
click at [1146, 49] on p "Software Engineer" at bounding box center [1128, 48] width 110 height 18
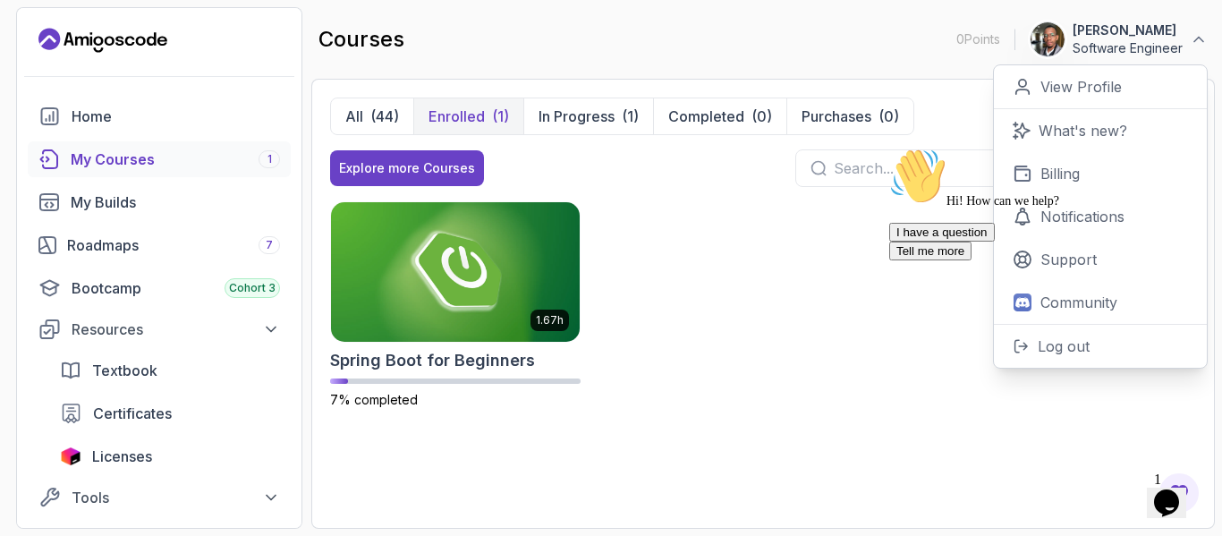
click at [1146, 49] on p "Software Engineer" at bounding box center [1128, 48] width 110 height 18
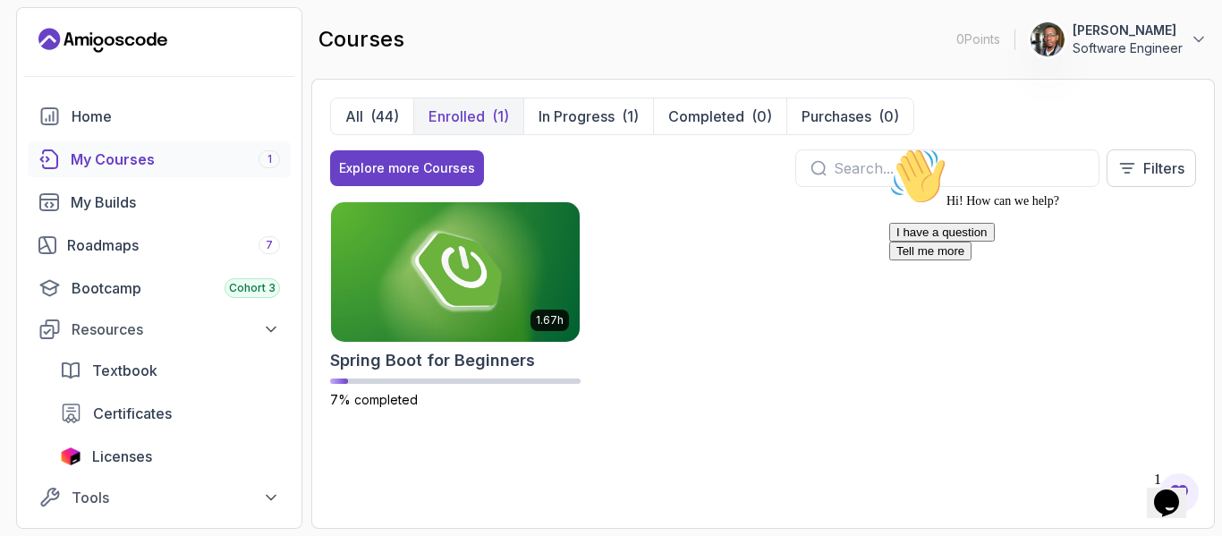
click at [1098, 41] on p "Software Engineer" at bounding box center [1128, 48] width 110 height 18
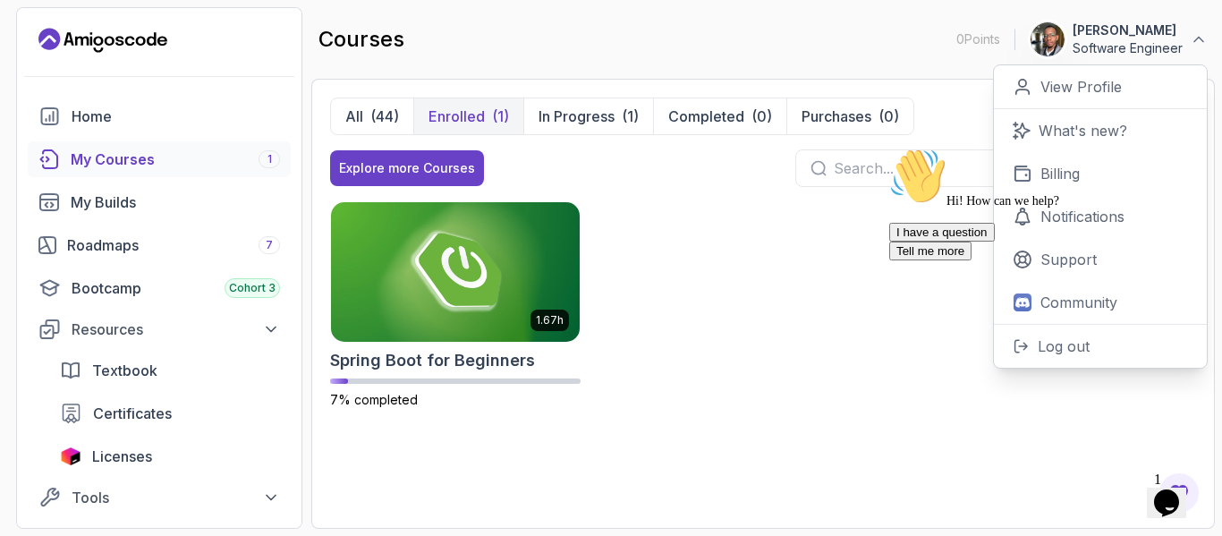
click at [1098, 41] on p "Software Engineer" at bounding box center [1128, 48] width 110 height 18
